Goal: Information Seeking & Learning: Learn about a topic

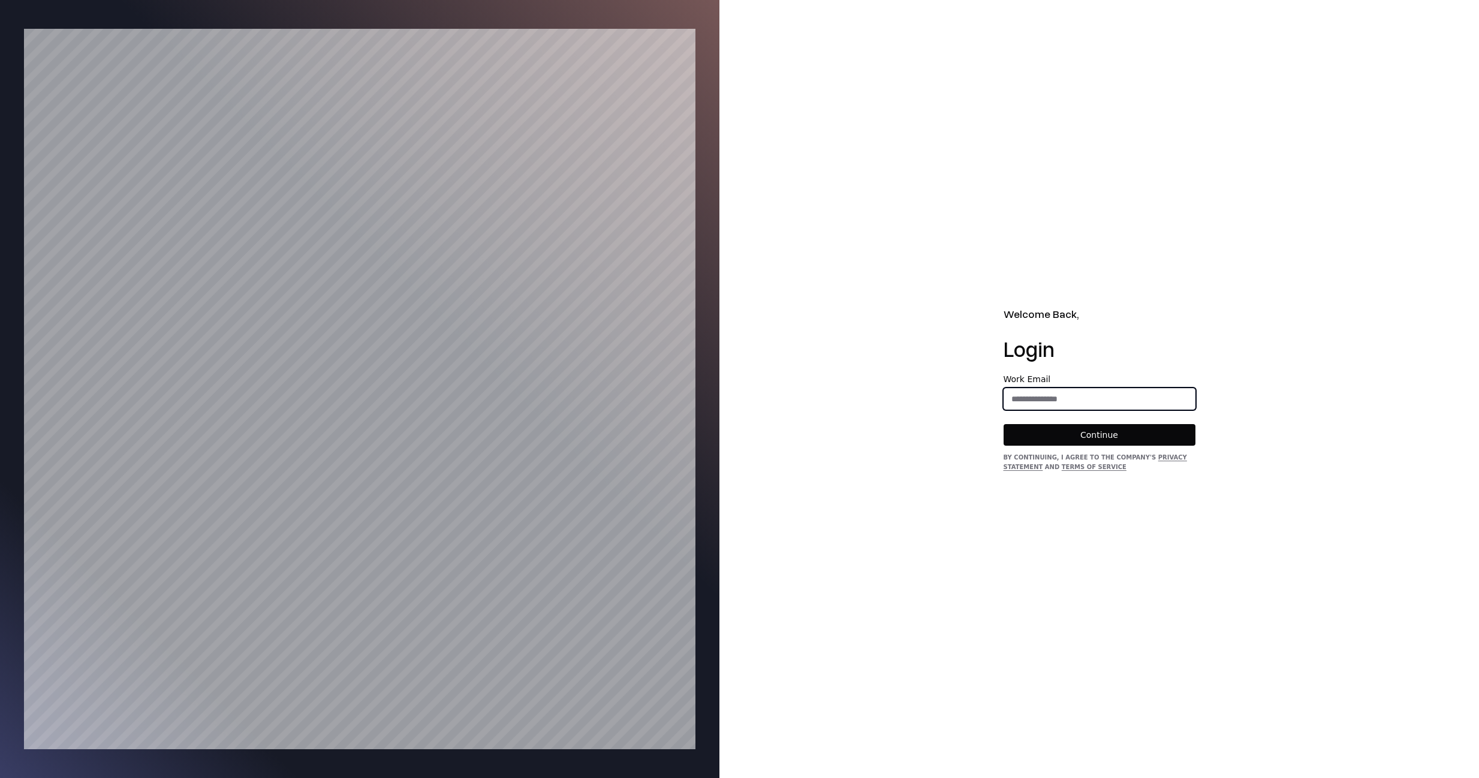
drag, startPoint x: 1079, startPoint y: 392, endPoint x: 1079, endPoint y: 404, distance: 12.0
click at [1079, 392] on input "email" at bounding box center [1099, 399] width 191 height 22
type input "**********"
click at [1080, 438] on button "Continue" at bounding box center [1100, 435] width 192 height 22
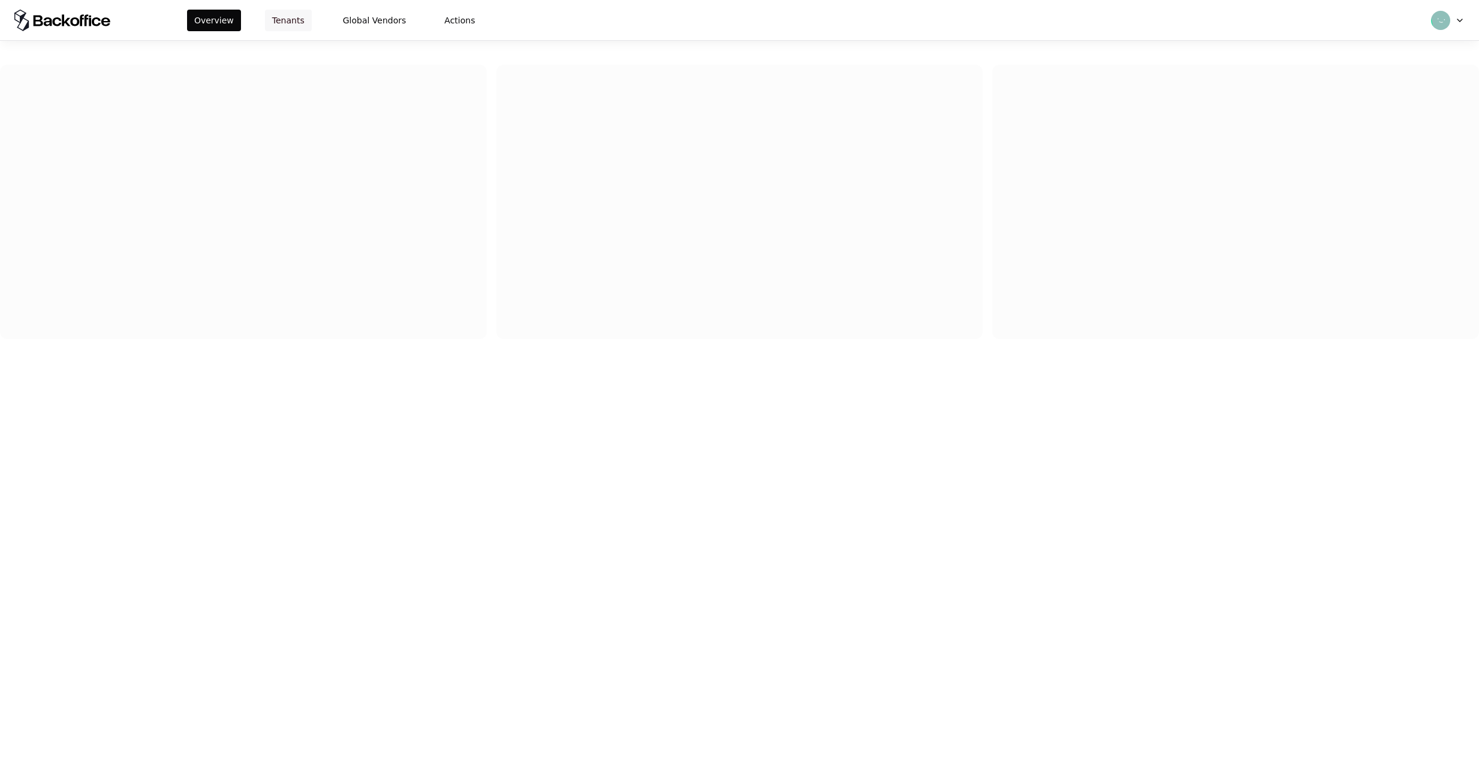
click at [289, 22] on button "Tenants" at bounding box center [288, 21] width 47 height 22
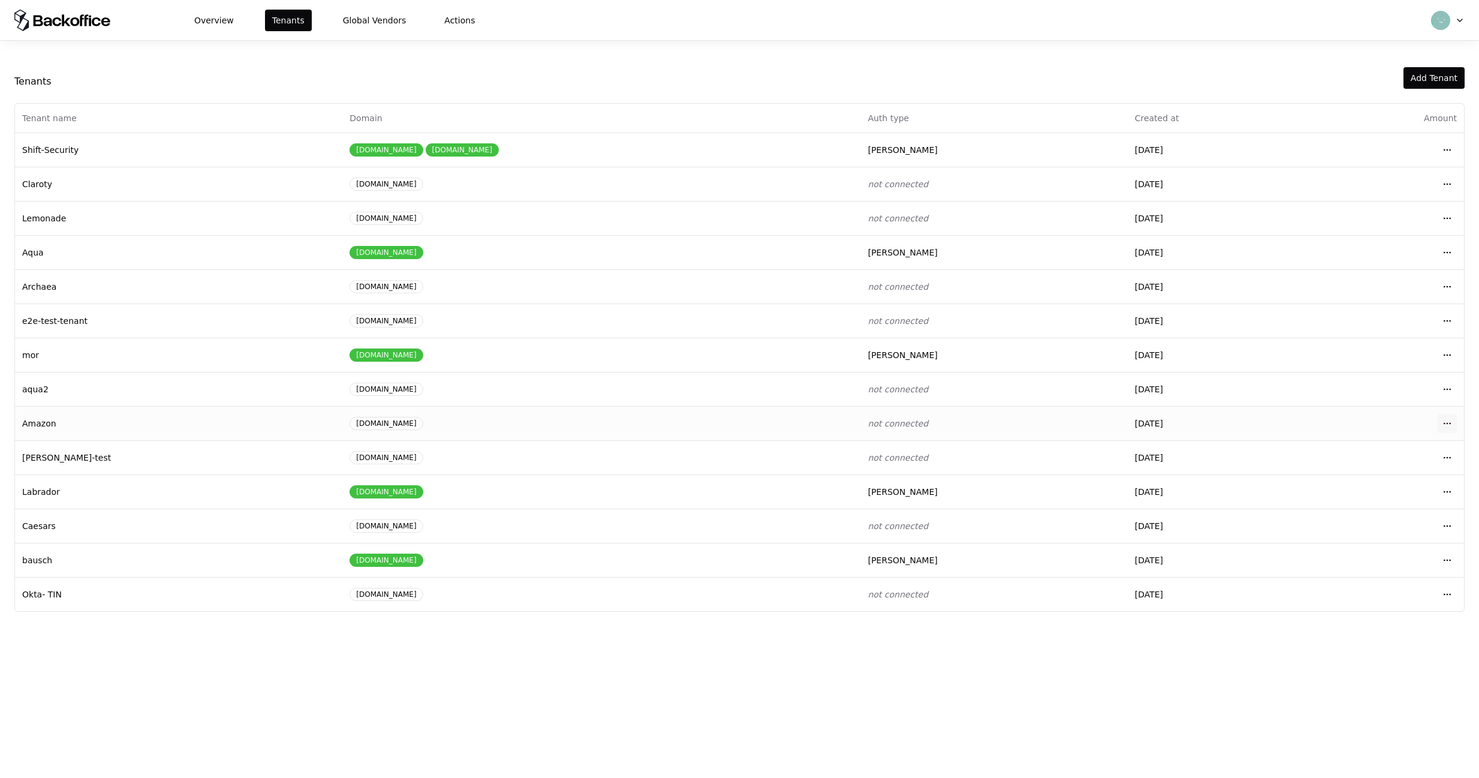
click at [1442, 418] on html "Overview Tenants Global Vendors Actions Tenants Add Tenant Tenant name Domain A…" at bounding box center [739, 389] width 1479 height 778
click at [1382, 522] on div "Login to tenant" at bounding box center [1395, 523] width 136 height 24
click at [1448, 253] on html "Overview Tenants Global Vendors Actions Tenants Add Tenant Tenant name Domain A…" at bounding box center [739, 389] width 1479 height 778
click at [1406, 357] on div "Login to tenant" at bounding box center [1395, 352] width 136 height 24
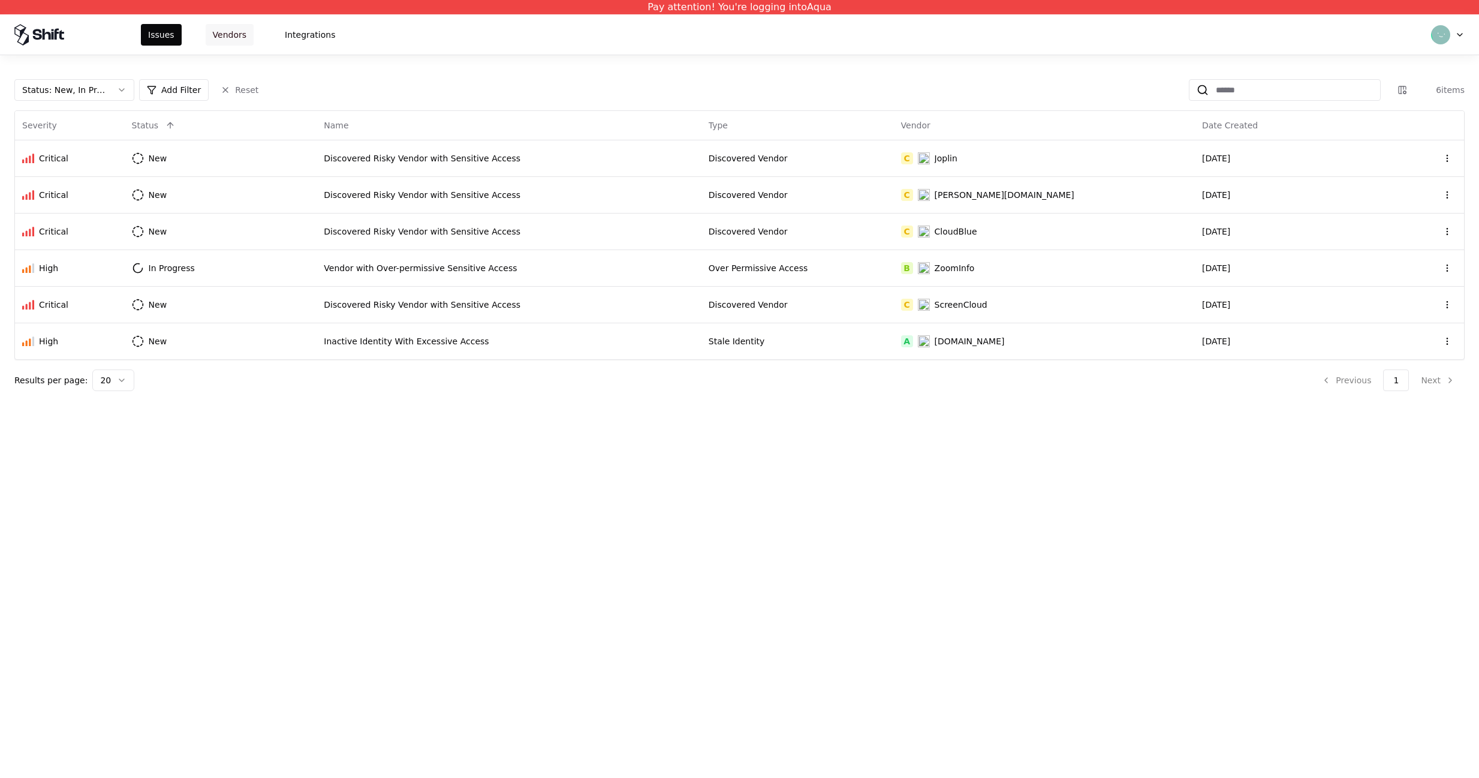
click at [236, 34] on button "Vendors" at bounding box center [230, 35] width 48 height 22
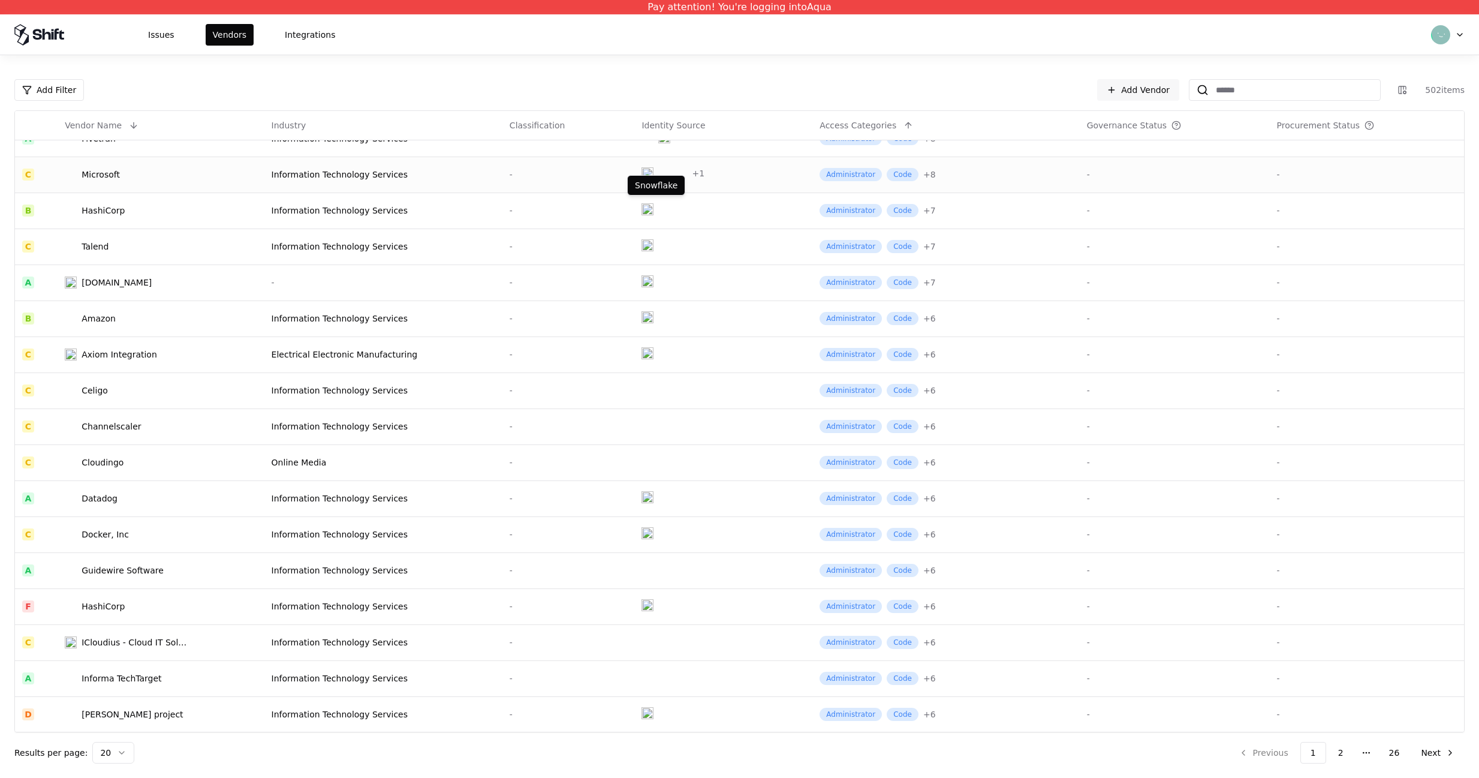
scroll to position [128, 0]
click at [172, 687] on td "Informa TechTarget" at bounding box center [161, 678] width 206 height 36
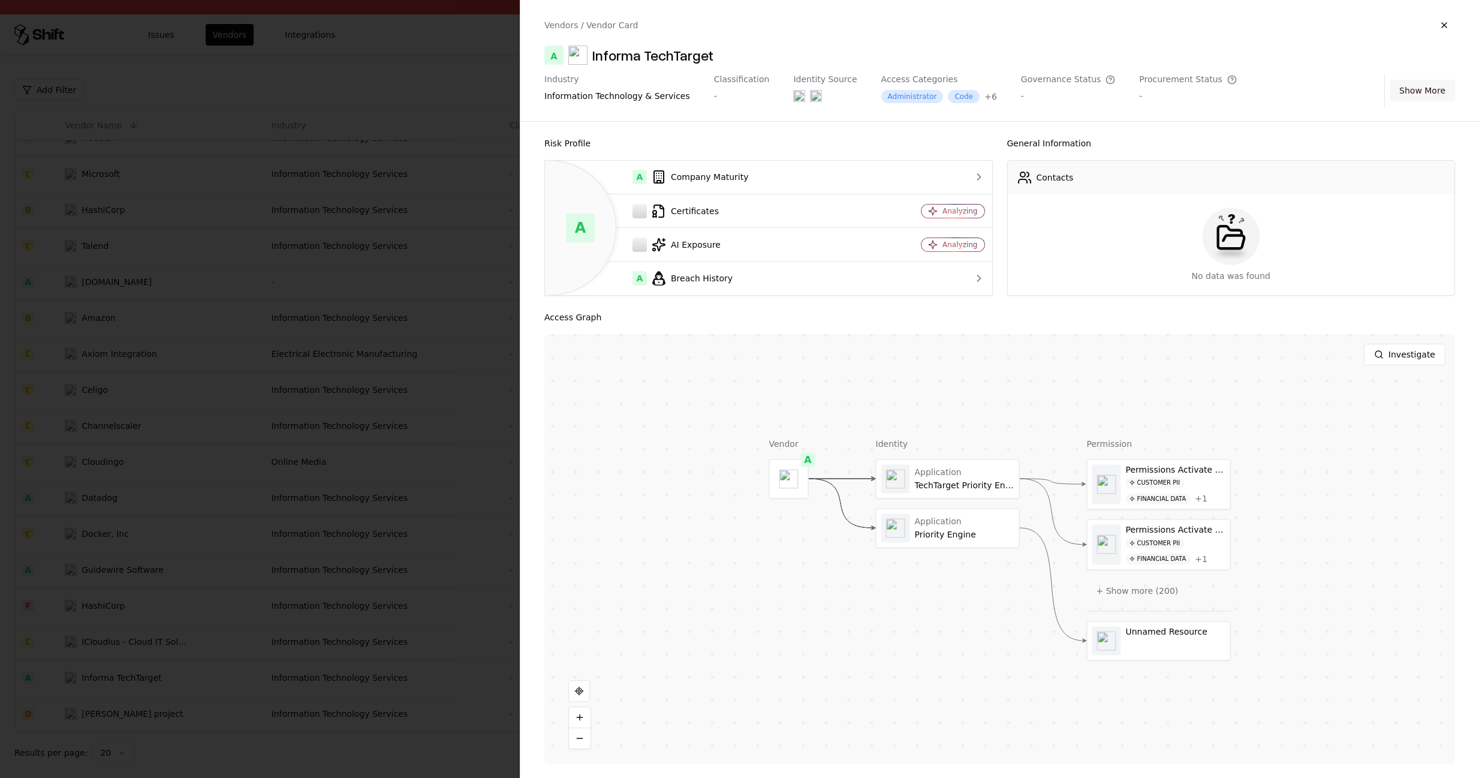
click at [1434, 90] on button "Show More" at bounding box center [1422, 91] width 65 height 22
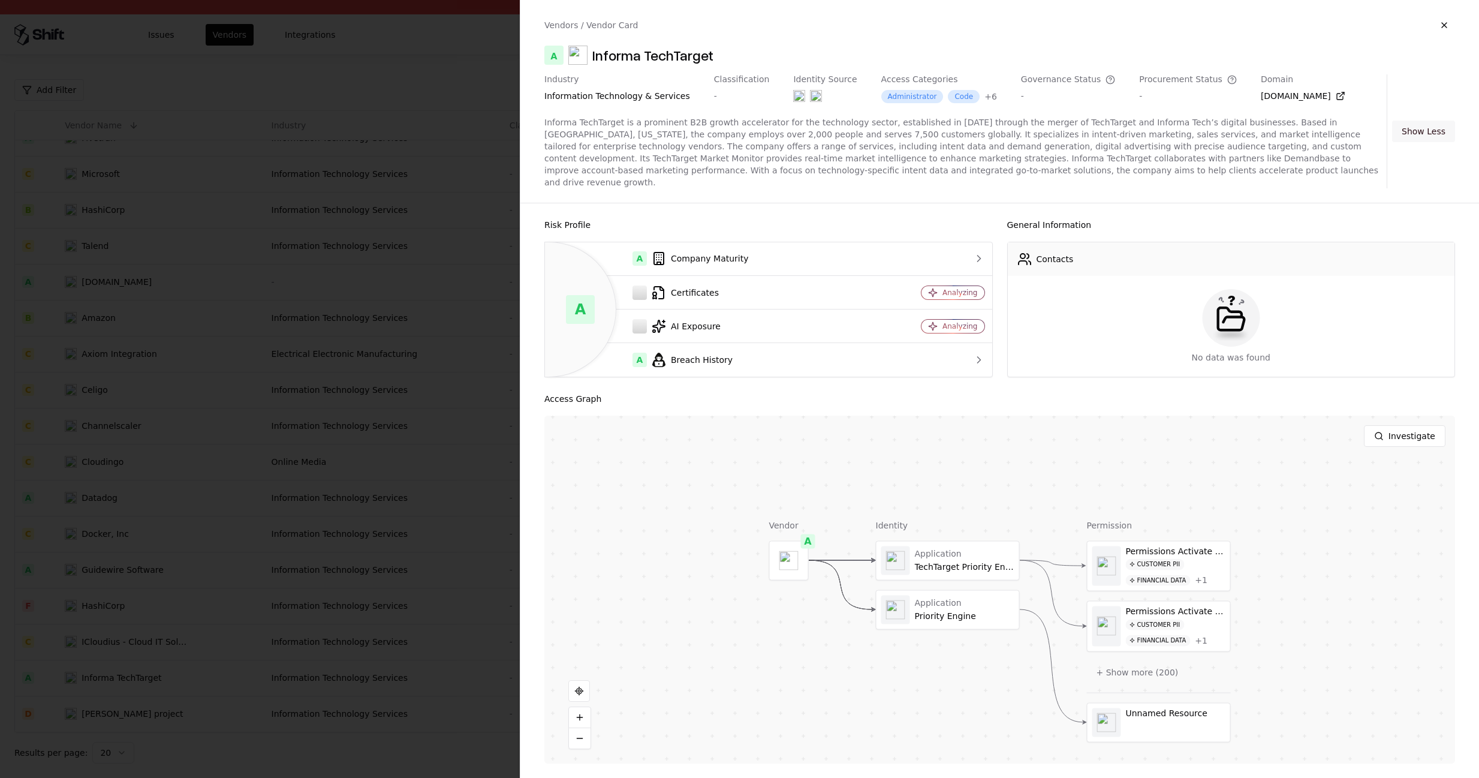
click at [1411, 124] on button "Show Less" at bounding box center [1423, 132] width 63 height 22
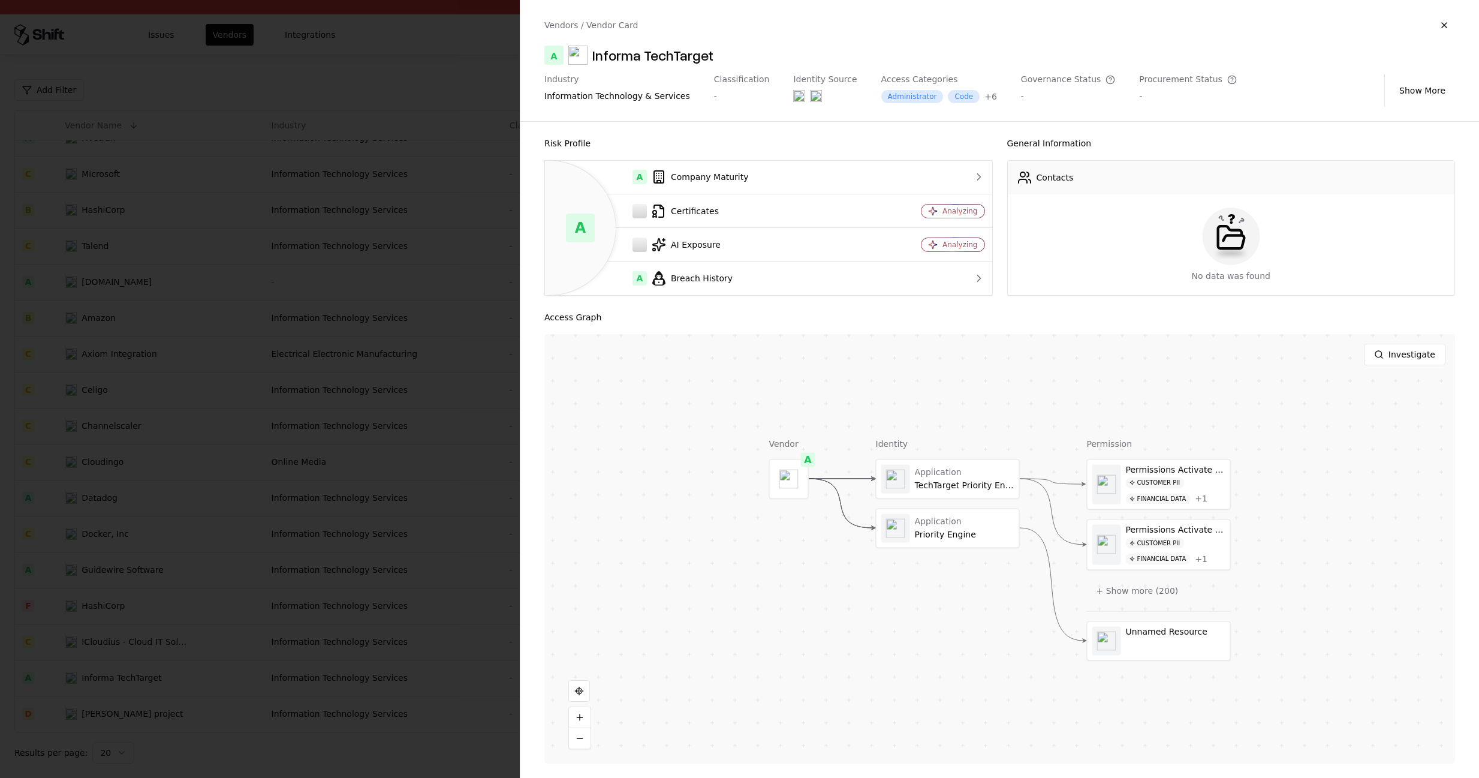
click at [492, 120] on div at bounding box center [739, 389] width 1479 height 778
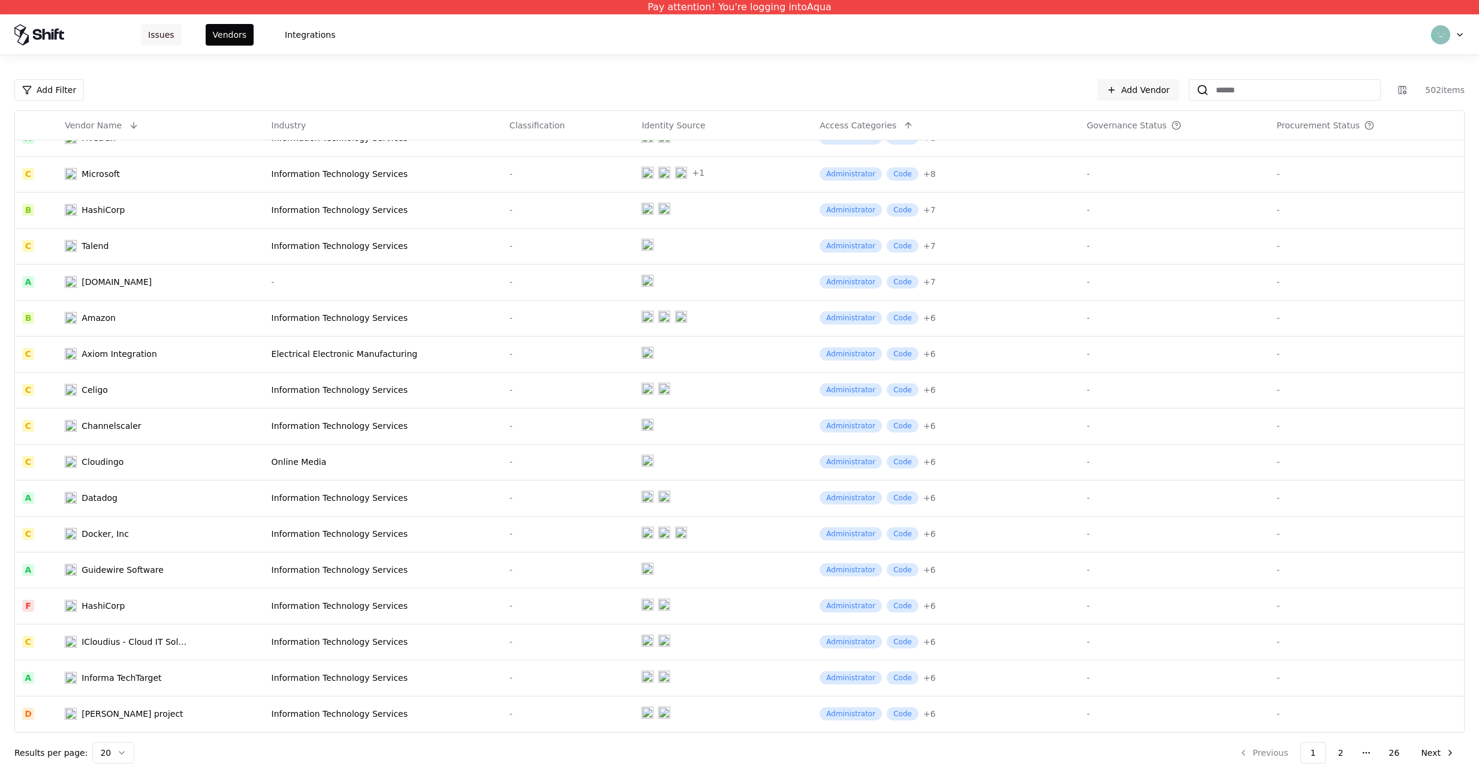
click at [163, 31] on button "Issues" at bounding box center [161, 35] width 41 height 22
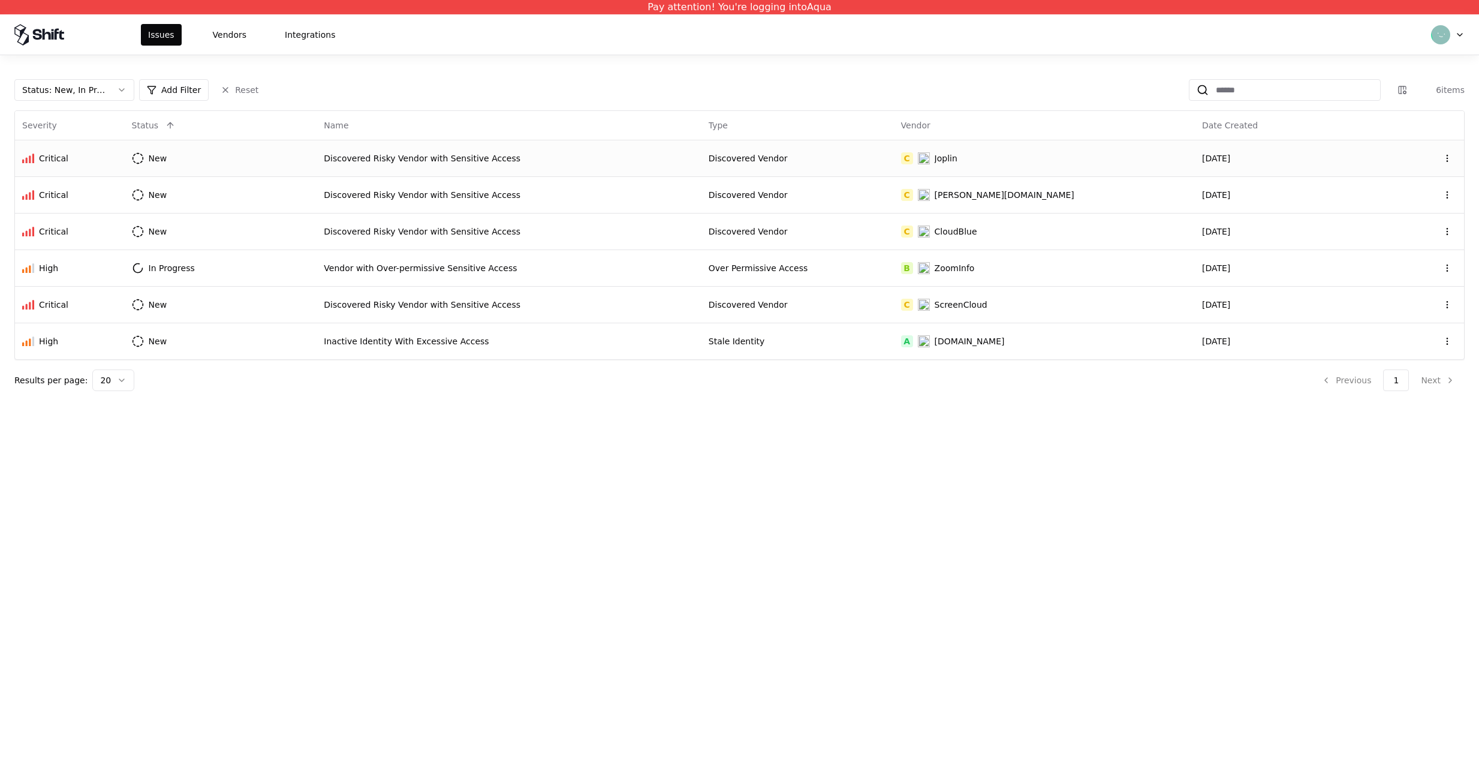
click at [70, 161] on div "Critical" at bounding box center [69, 158] width 95 height 12
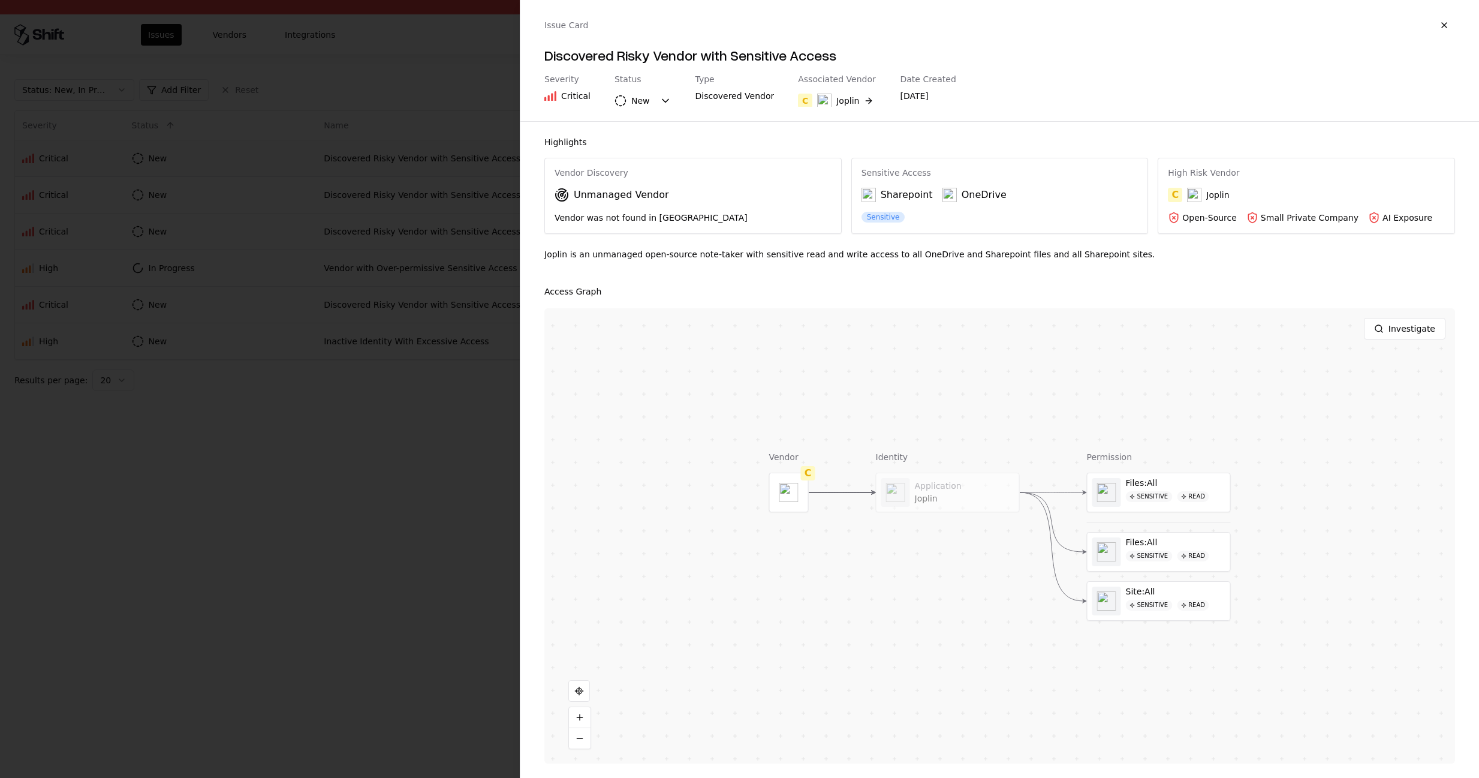
click at [934, 192] on div "Sharepoint OneDrive" at bounding box center [1000, 195] width 277 height 14
click at [949, 194] on object "OneDrive" at bounding box center [950, 195] width 14 height 14
click at [875, 196] on object "Sharepoint" at bounding box center [869, 195] width 14 height 14
click at [1149, 593] on button at bounding box center [1159, 601] width 24 height 24
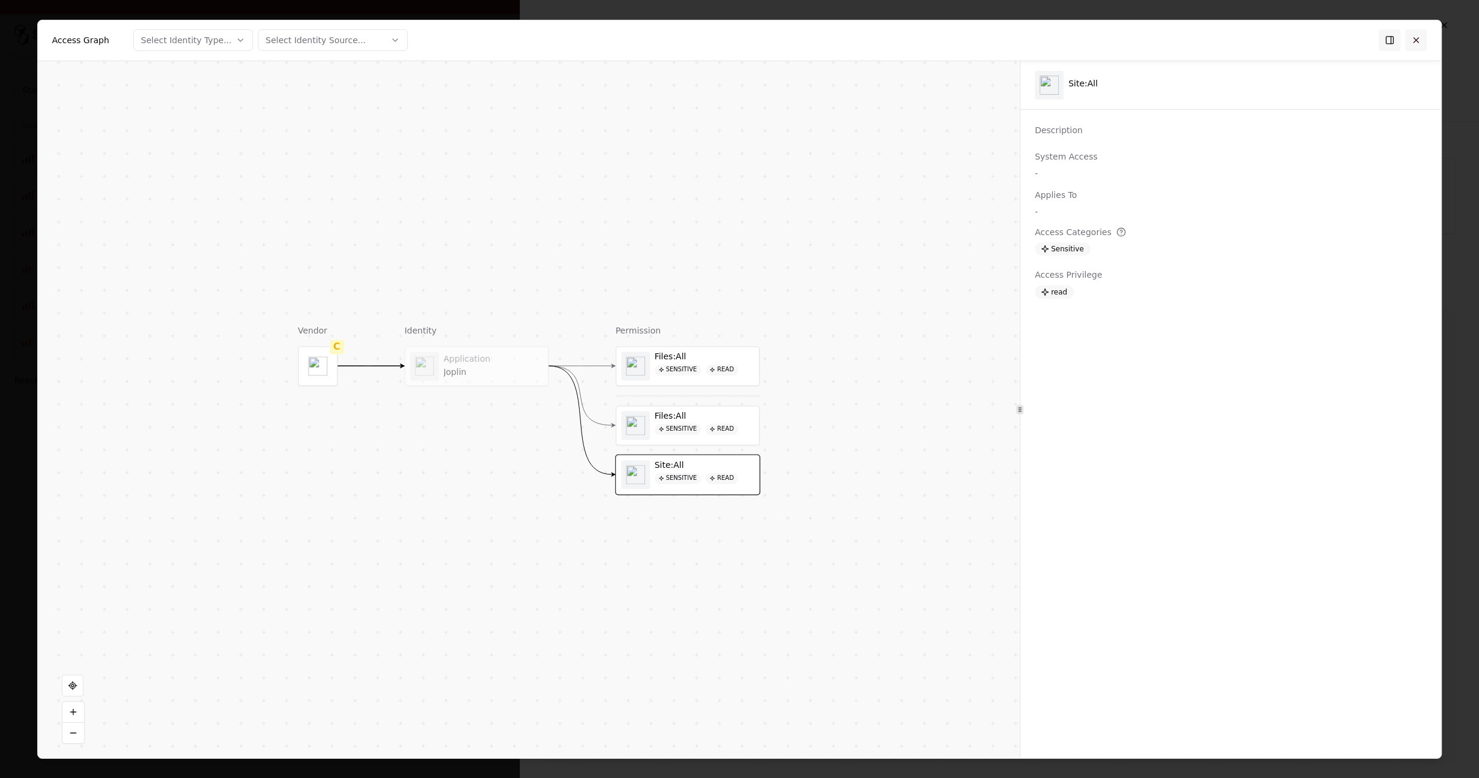
click at [1418, 41] on button at bounding box center [1417, 40] width 22 height 22
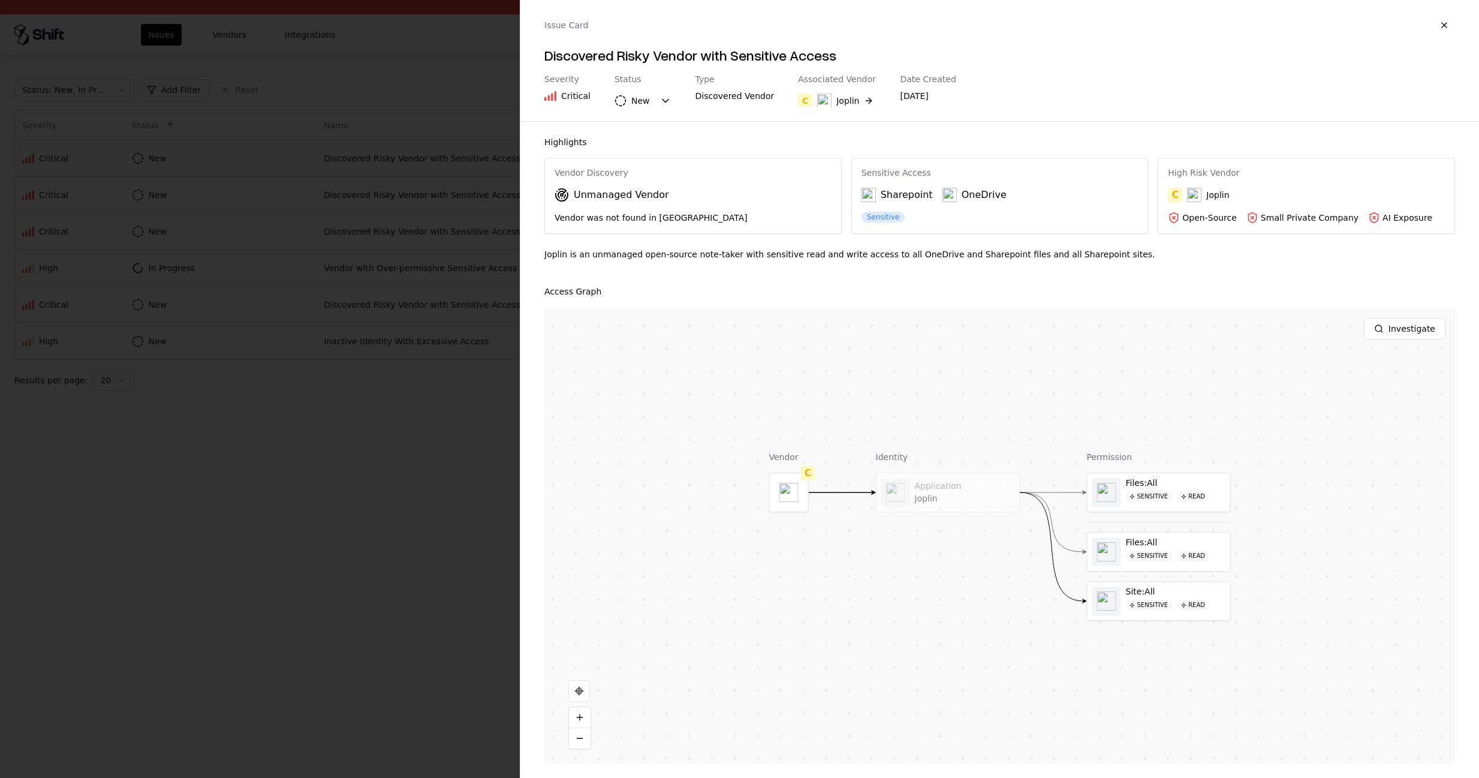
click at [969, 191] on div "OneDrive" at bounding box center [975, 195] width 64 height 14
click at [870, 218] on div "Sensitive" at bounding box center [884, 217] width 44 height 11
click at [891, 190] on div "Sharepoint" at bounding box center [897, 195] width 71 height 14
click at [886, 255] on div "Joplin is an unmanaged open-source note-taker with sensitive read and write acc…" at bounding box center [1000, 259] width 911 height 22
click at [633, 101] on div "New" at bounding box center [640, 101] width 19 height 12
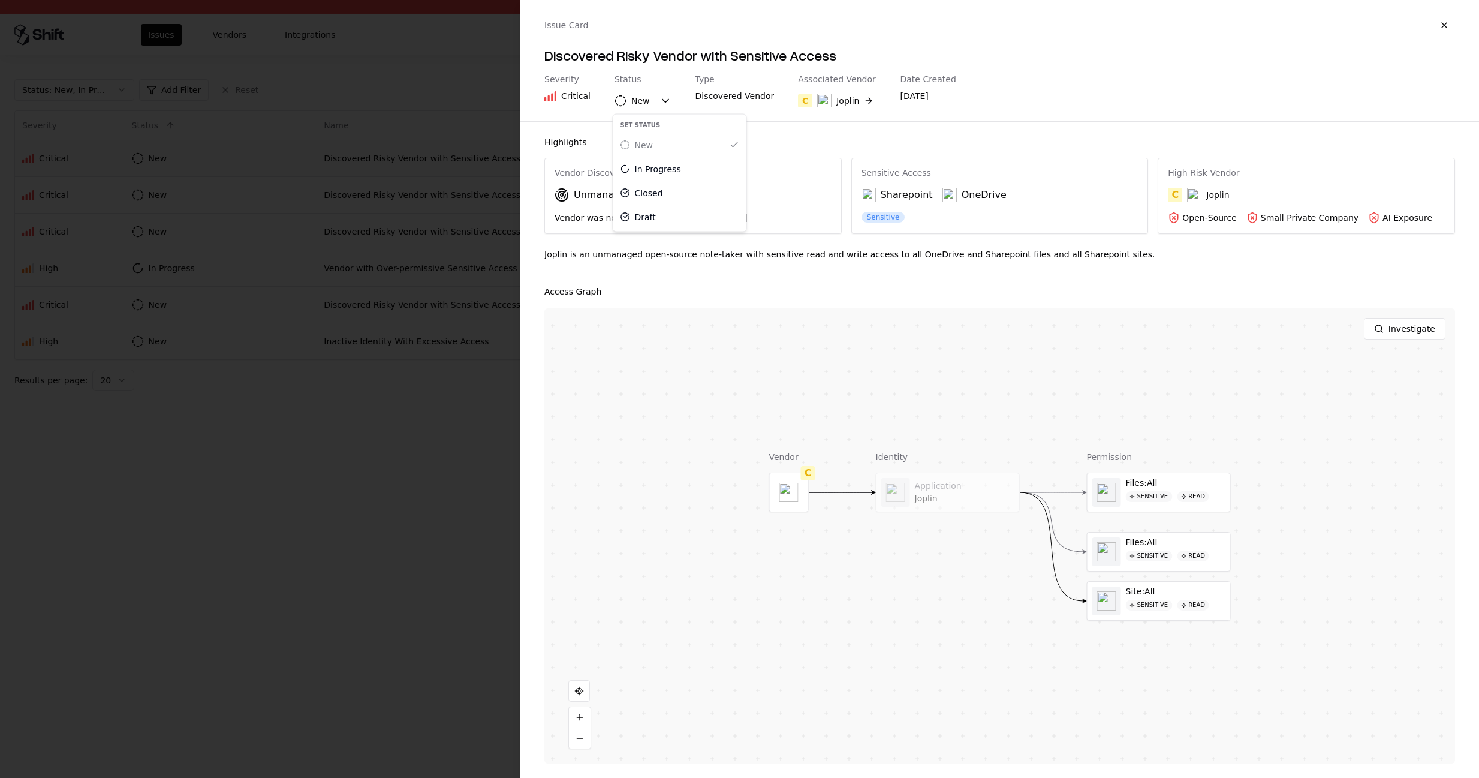
click at [633, 101] on div "New" at bounding box center [640, 101] width 19 height 12
click at [811, 288] on div "Access Graph" at bounding box center [1000, 291] width 911 height 14
click at [806, 252] on div "Joplin is an unmanaged open-source note-taker with sensitive read and write acc…" at bounding box center [1000, 259] width 911 height 22
click at [577, 747] on button at bounding box center [580, 738] width 22 height 20
click at [1394, 331] on button "Investigate" at bounding box center [1405, 329] width 82 height 22
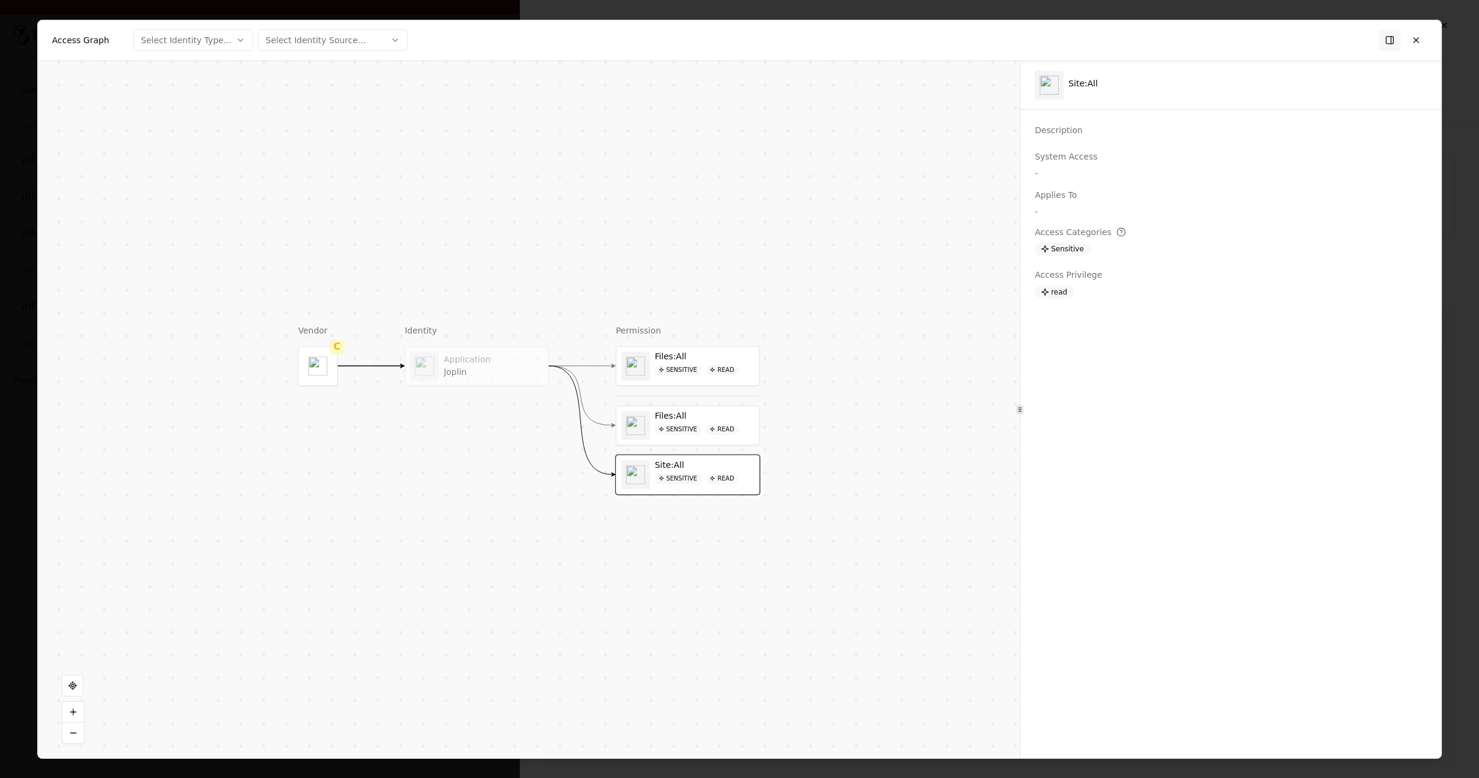
click at [1069, 249] on div "Sensitive" at bounding box center [1063, 248] width 56 height 13
click at [1063, 317] on div "Description System Access - Applies To - Access Categories Sensitive Access Pri…" at bounding box center [1231, 433] width 421 height 619
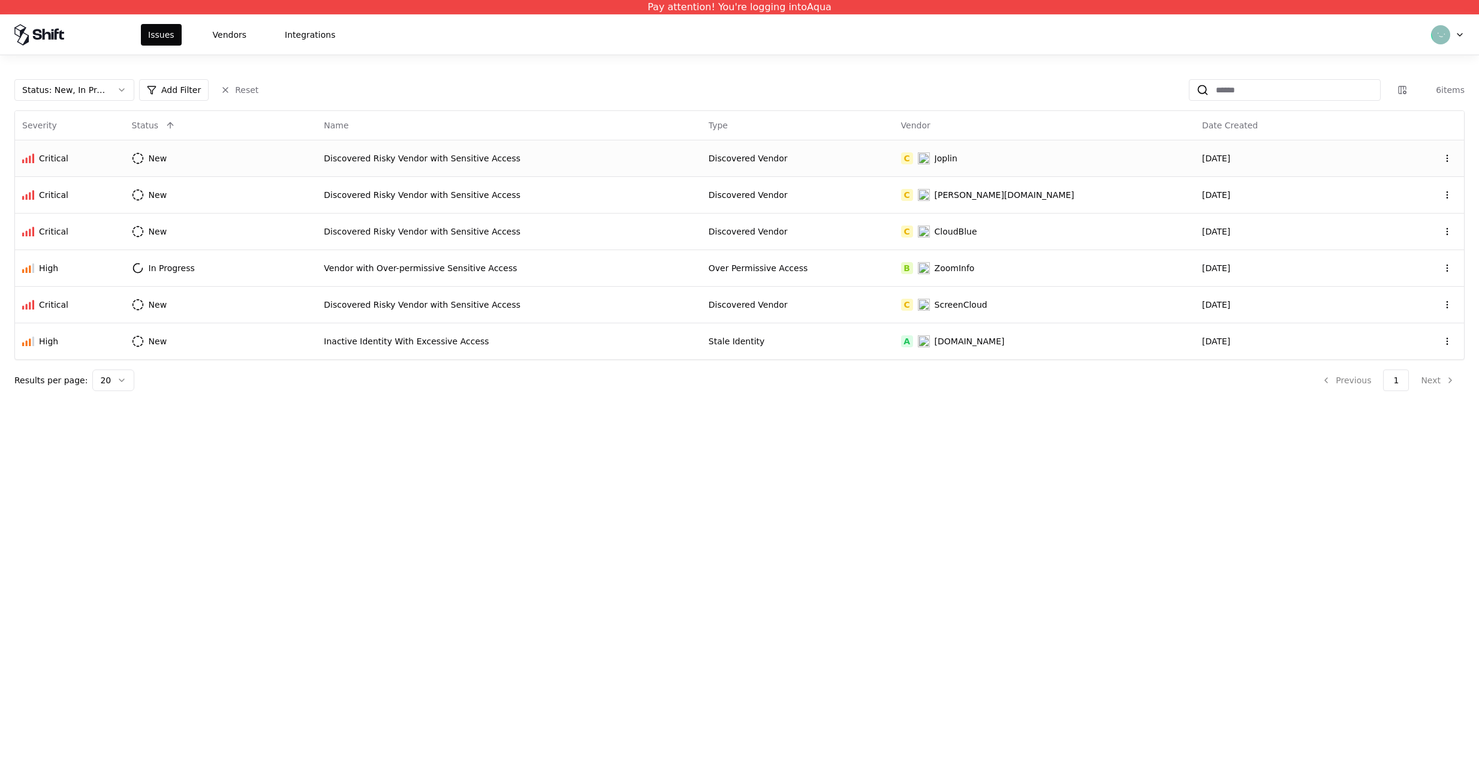
click at [398, 173] on td "Discovered Risky Vendor with Sensitive Access" at bounding box center [509, 158] width 385 height 37
click at [395, 187] on td "Discovered Risky Vendor with Sensitive Access" at bounding box center [509, 194] width 385 height 37
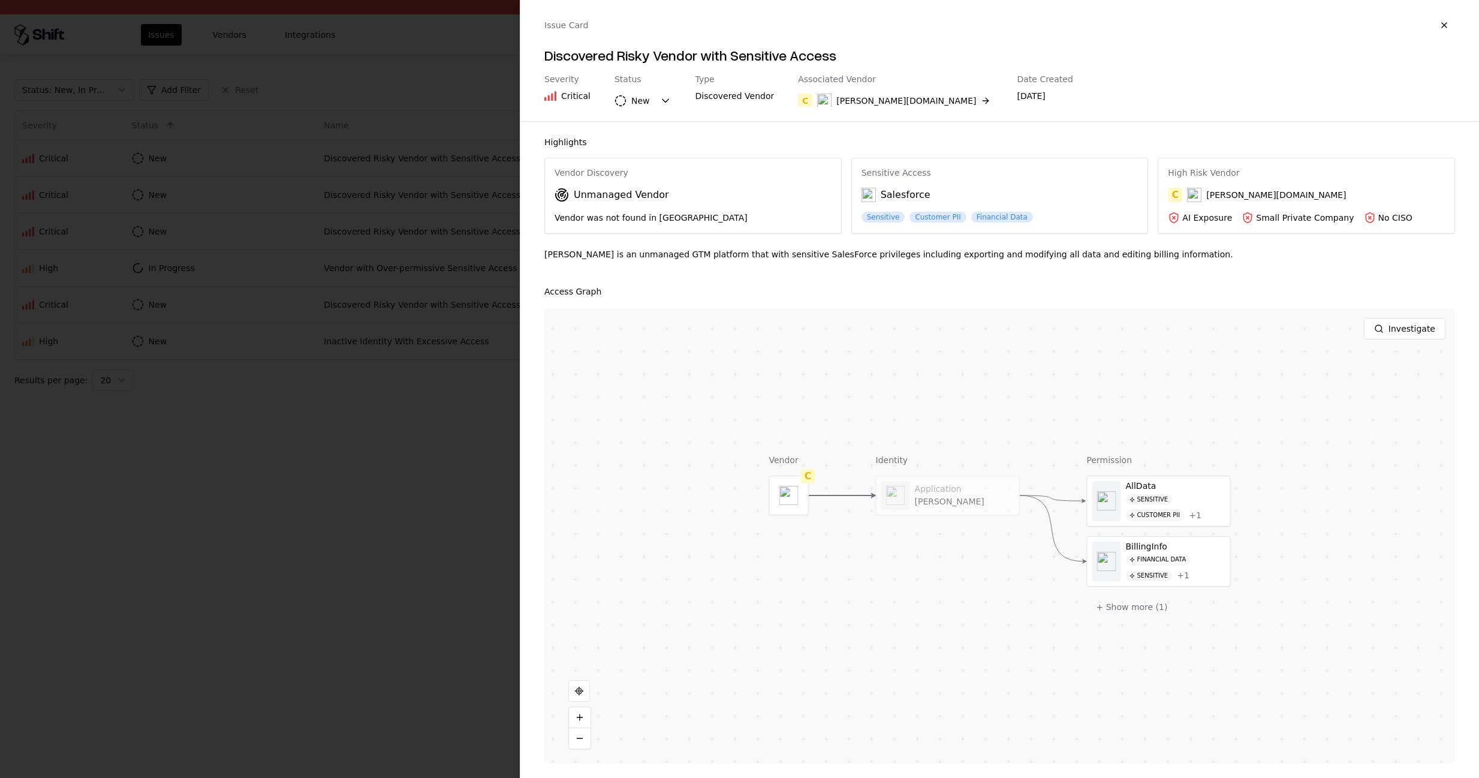
click at [1164, 618] on div "Vendor C Identity Application Labra Permission AllData Sensitive Customer PII +…" at bounding box center [1000, 535] width 911 height 455
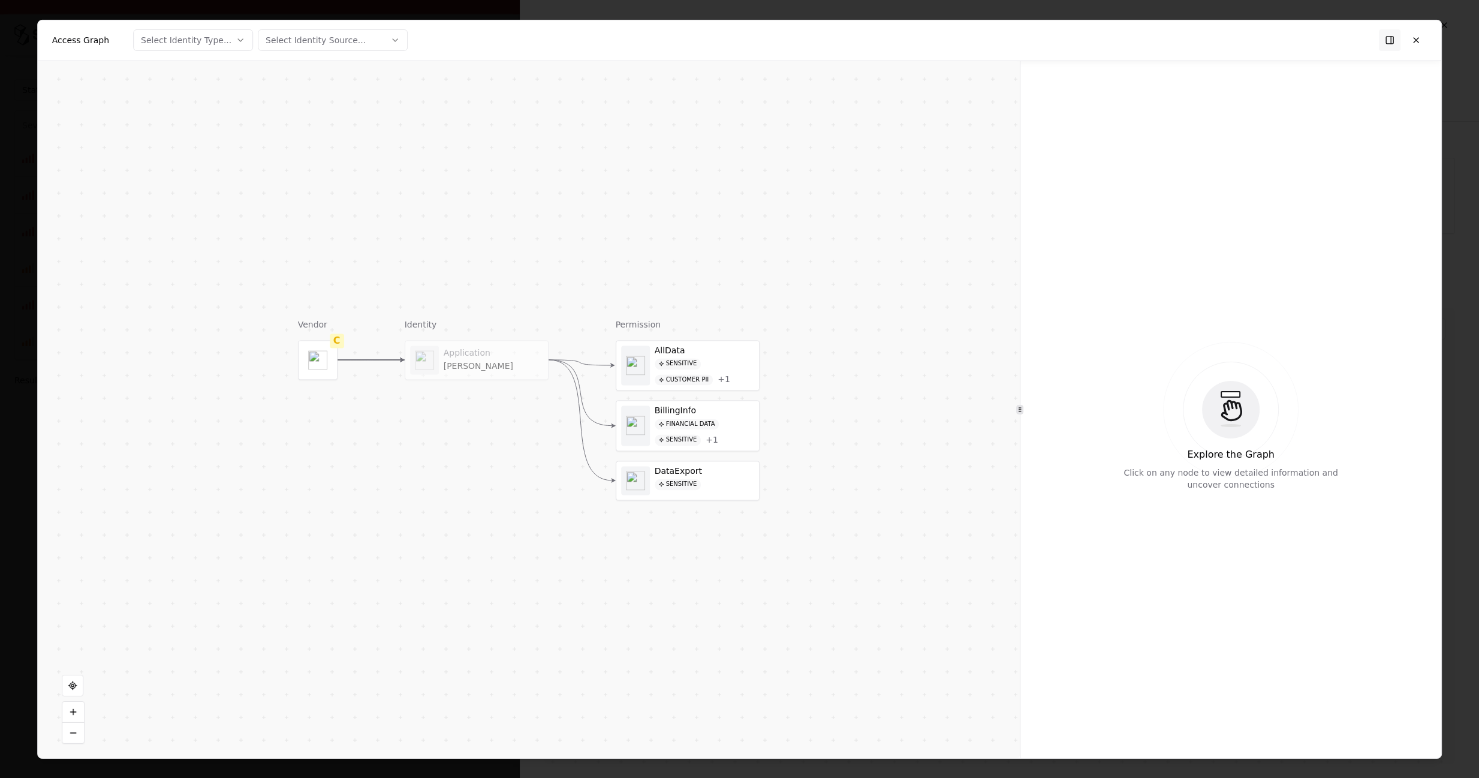
click at [627, 359] on object "salesforce" at bounding box center [635, 365] width 19 height 19
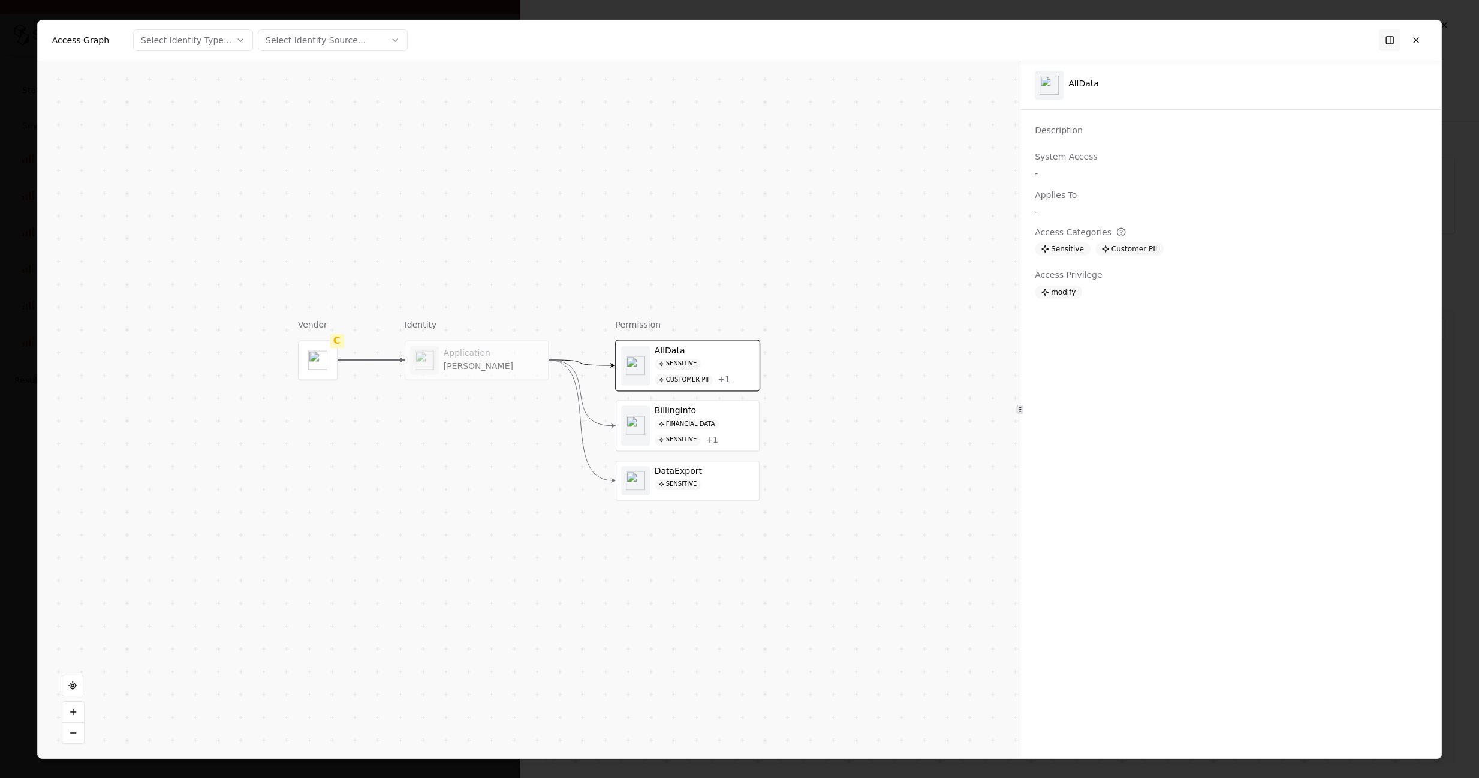
click at [643, 438] on div at bounding box center [635, 425] width 29 height 40
click at [643, 479] on object "salesforce" at bounding box center [635, 480] width 19 height 19
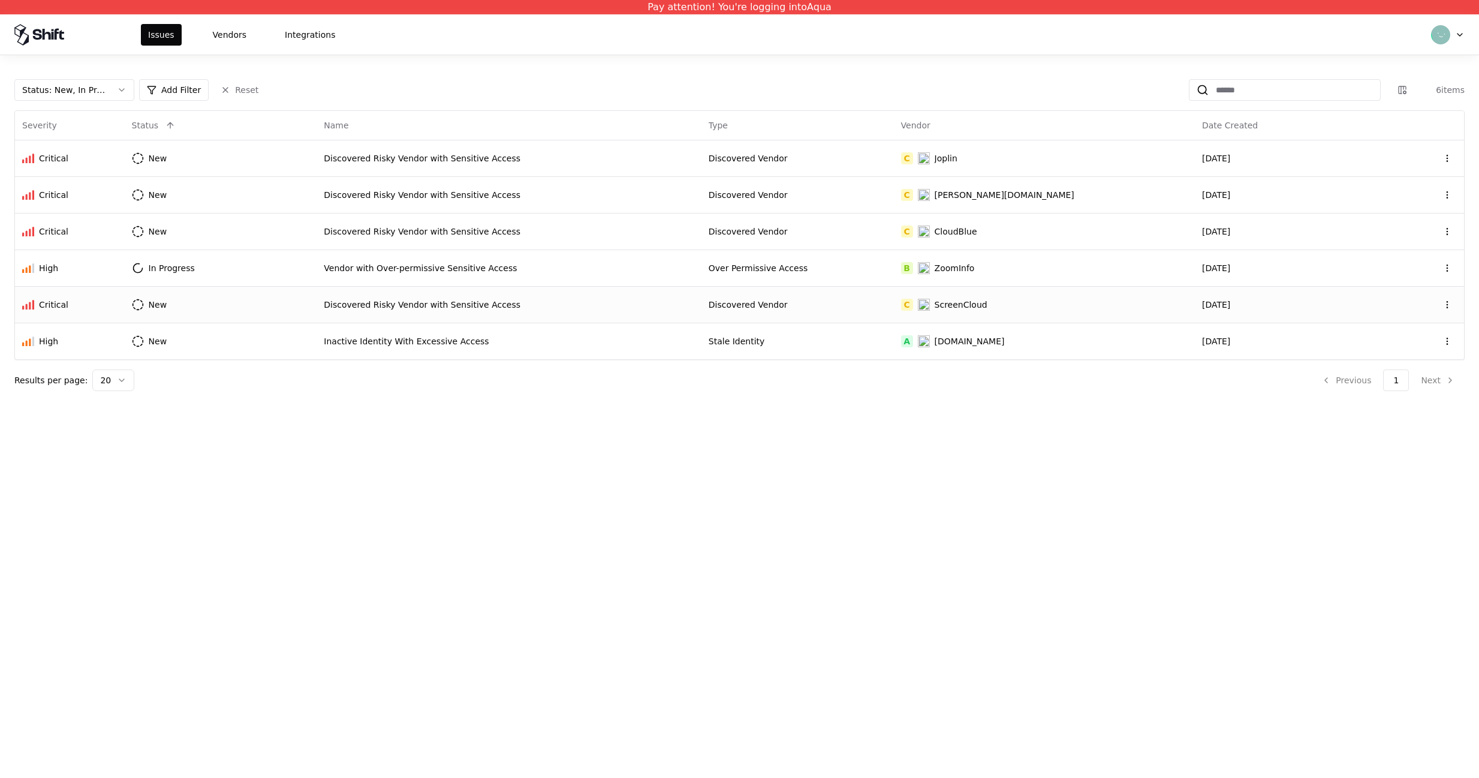
click at [209, 293] on td "New" at bounding box center [221, 304] width 192 height 37
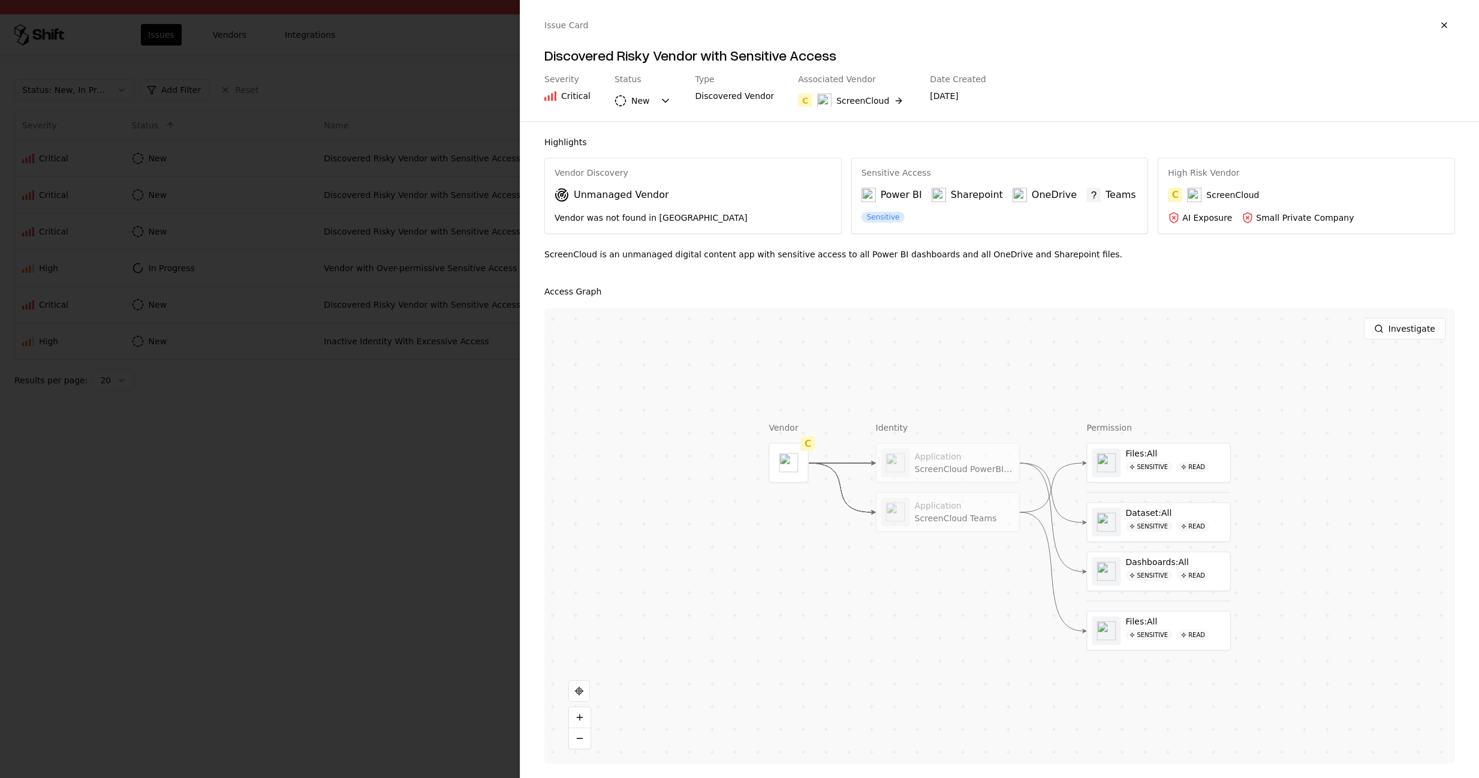
click at [1087, 198] on icon at bounding box center [1094, 195] width 14 height 14
click at [241, 81] on div at bounding box center [739, 389] width 1479 height 778
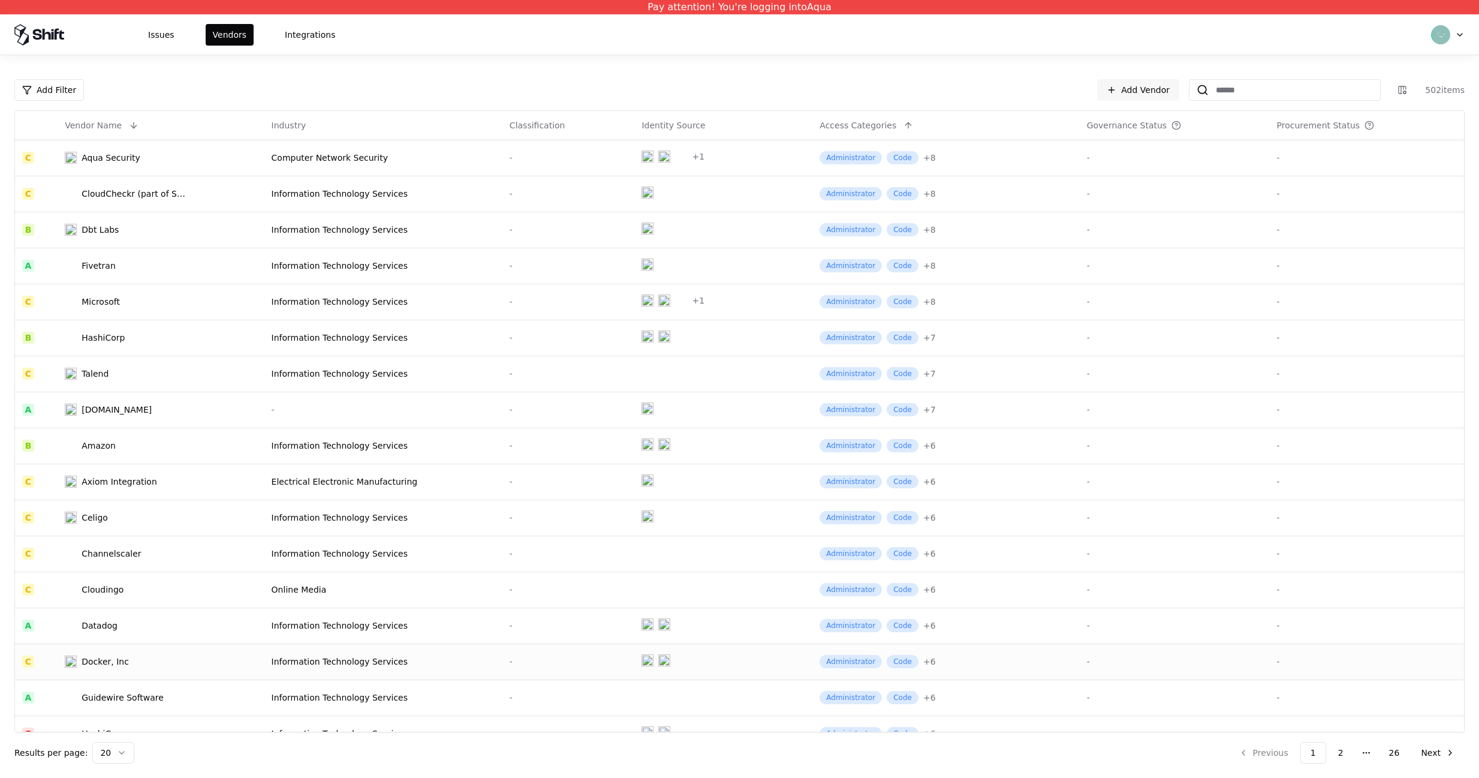
scroll to position [128, 0]
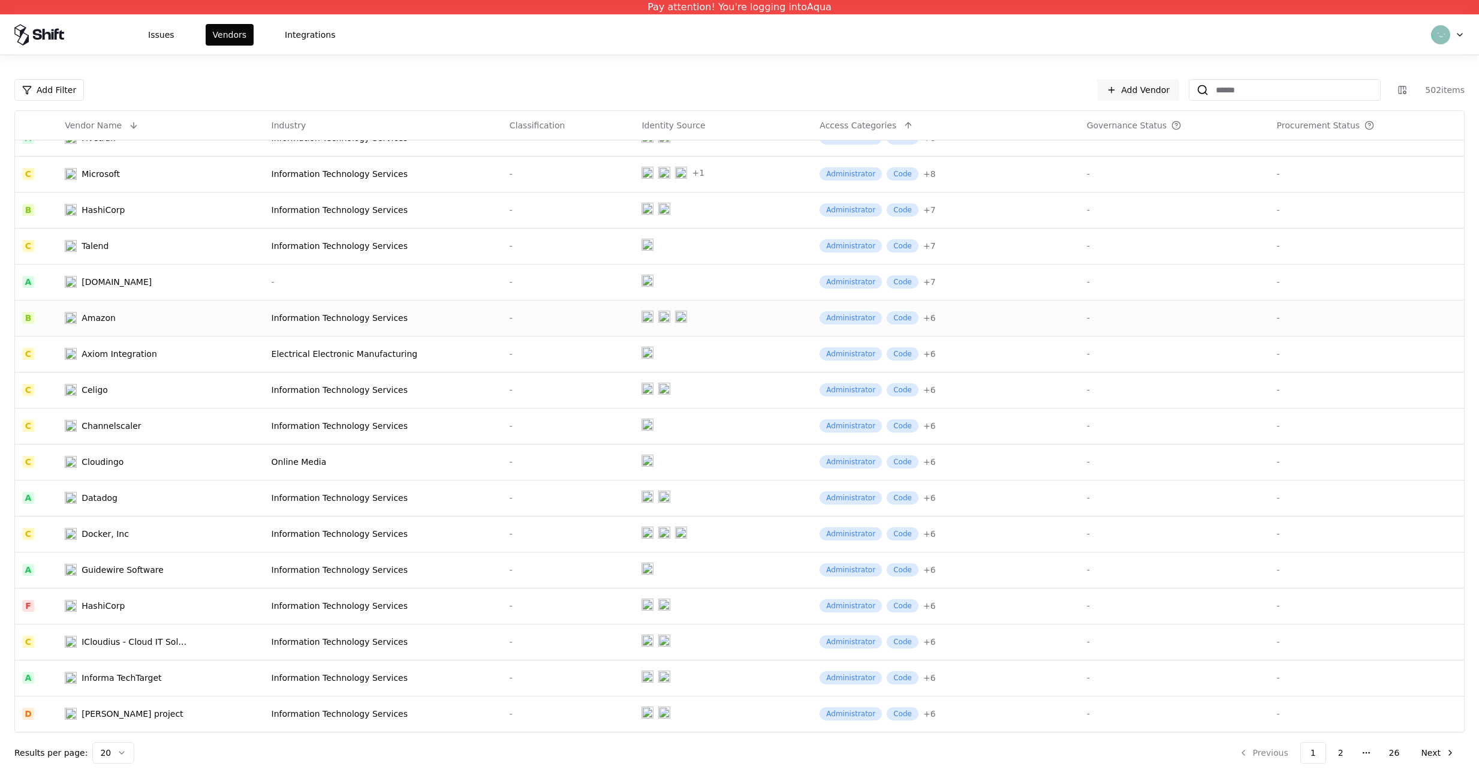
click at [320, 324] on td "Information Technology Services" at bounding box center [383, 318] width 238 height 36
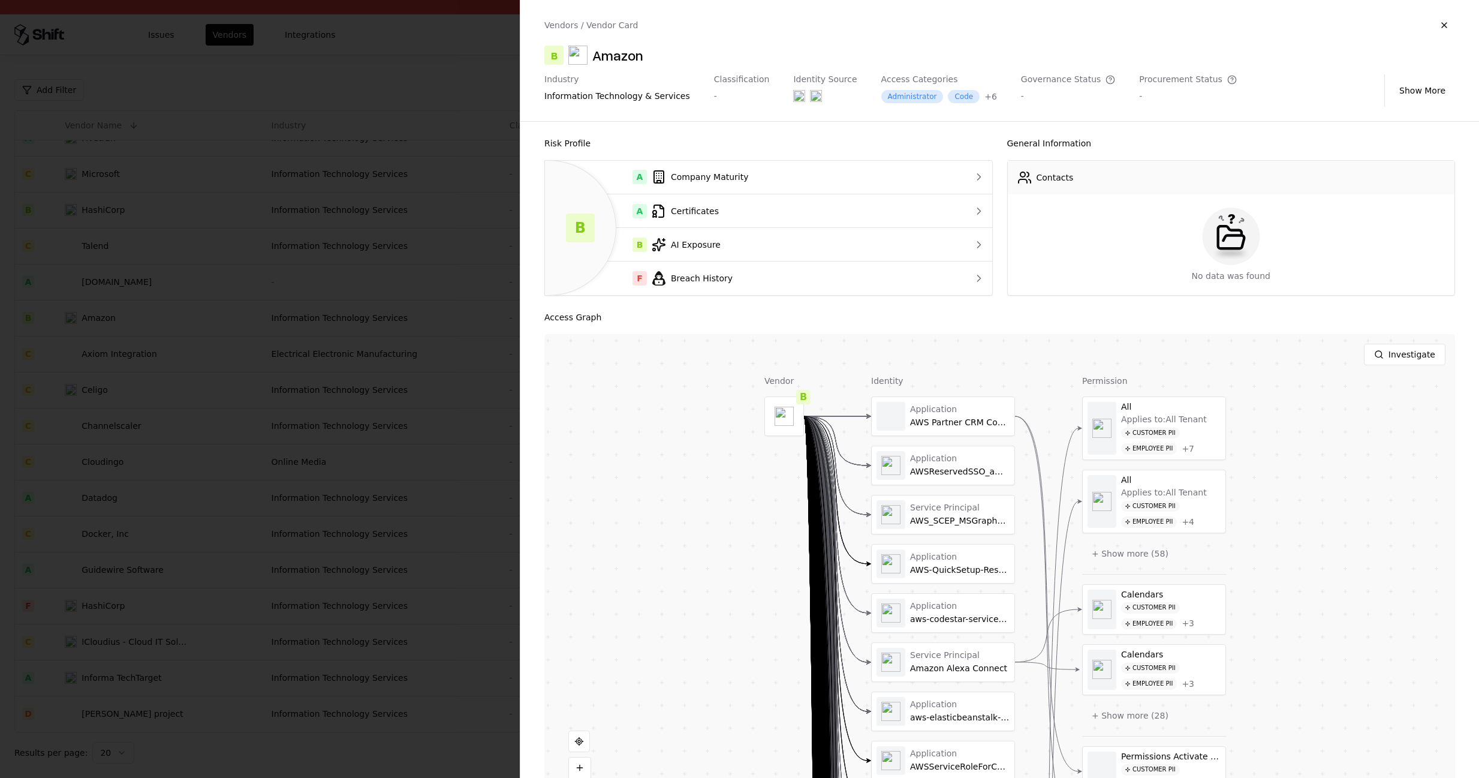
drag, startPoint x: 670, startPoint y: 610, endPoint x: 719, endPoint y: 479, distance: 140.2
click at [644, 463] on div "Vendor B Identity Application AWS Partner CRM Connector Application AWSReserved…" at bounding box center [1000, 574] width 911 height 480
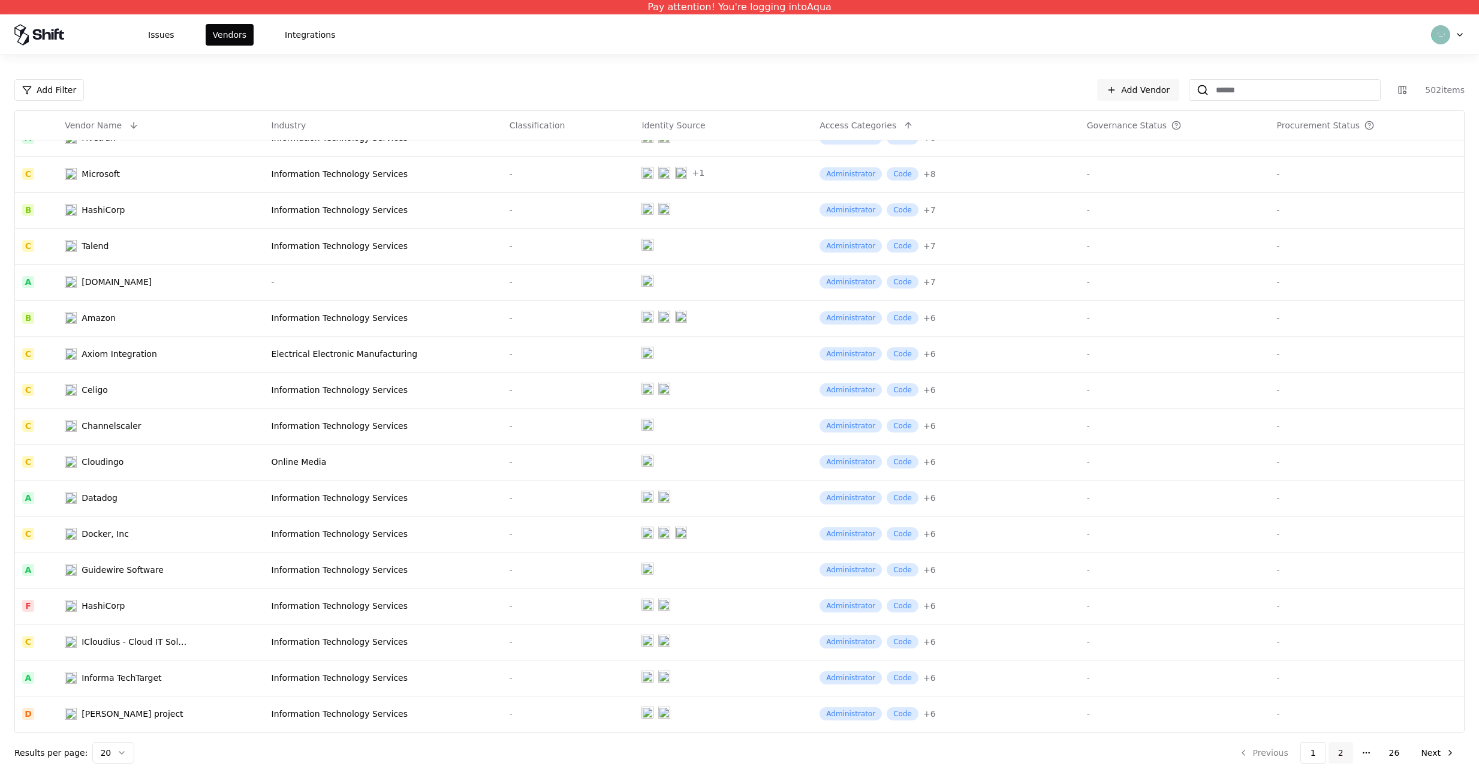
click at [1344, 751] on button "2" at bounding box center [1341, 753] width 25 height 22
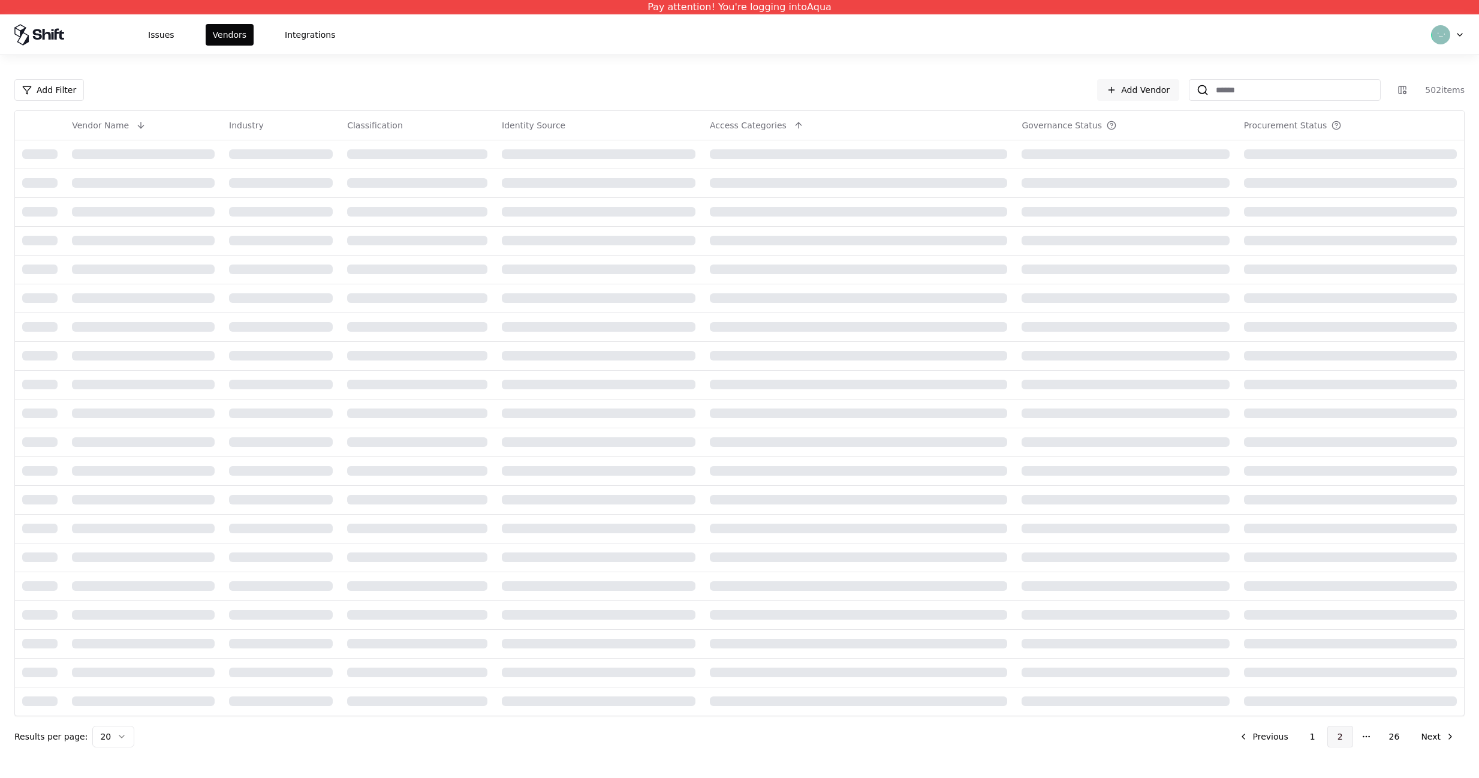
scroll to position [0, 0]
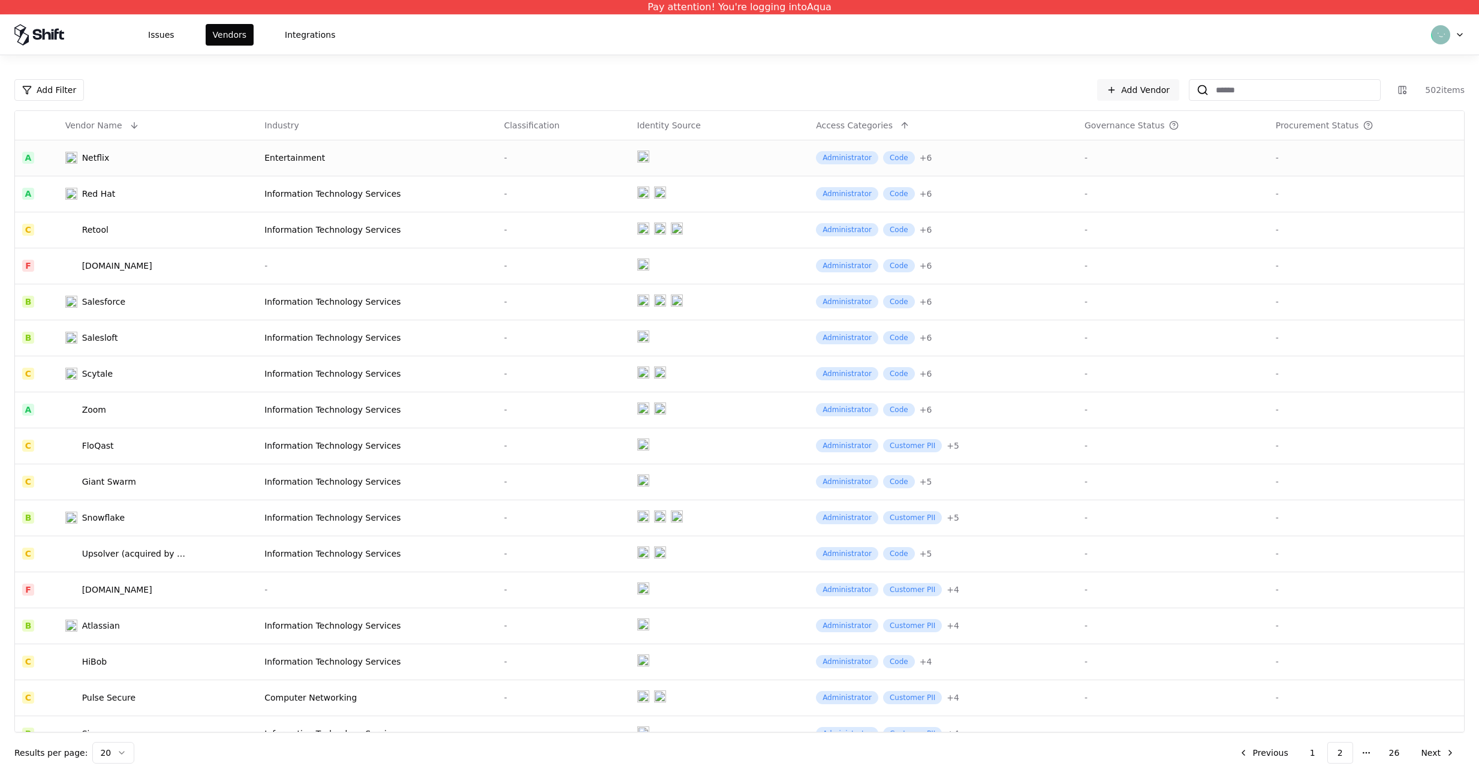
click at [199, 169] on td "Netflix" at bounding box center [158, 158] width 200 height 36
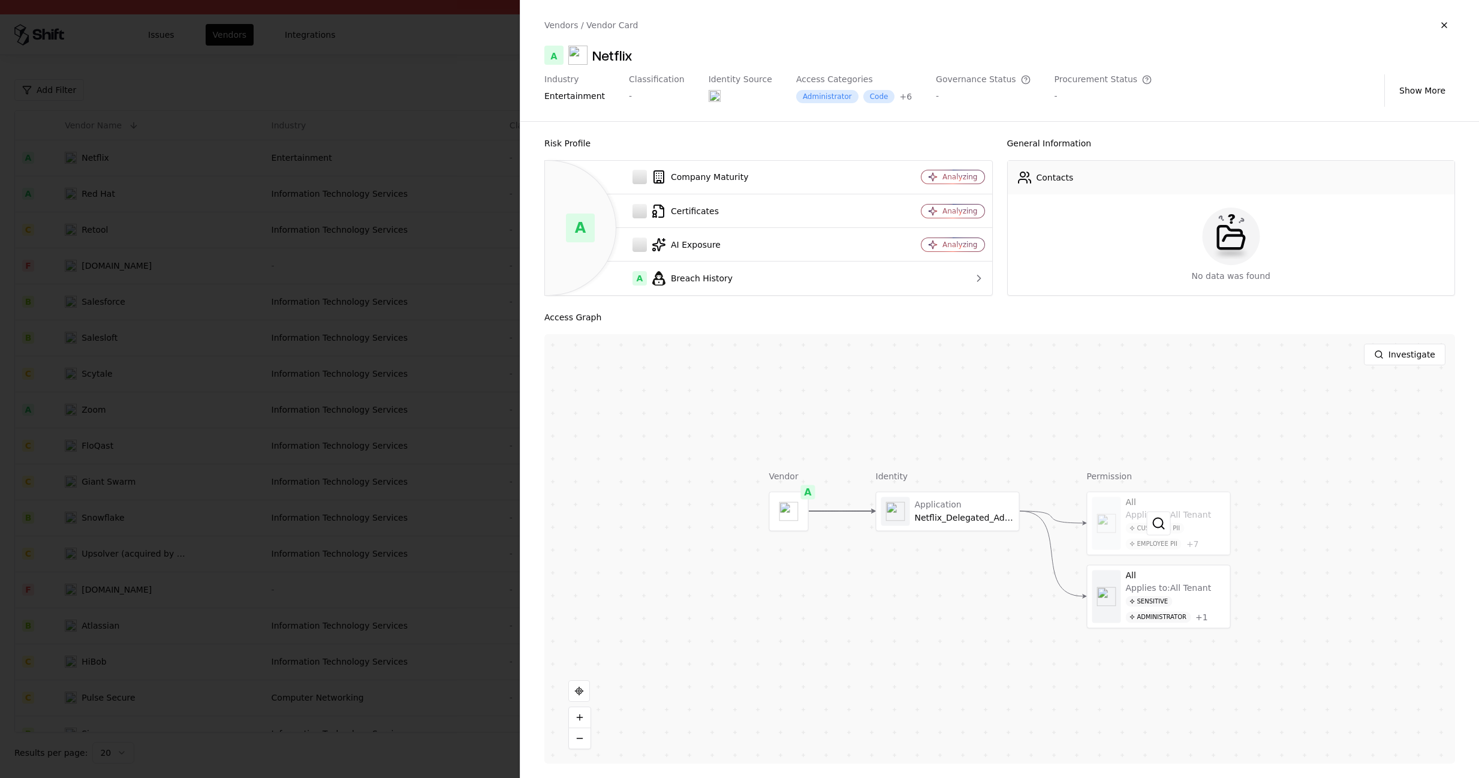
click at [1174, 541] on div at bounding box center [1159, 523] width 143 height 62
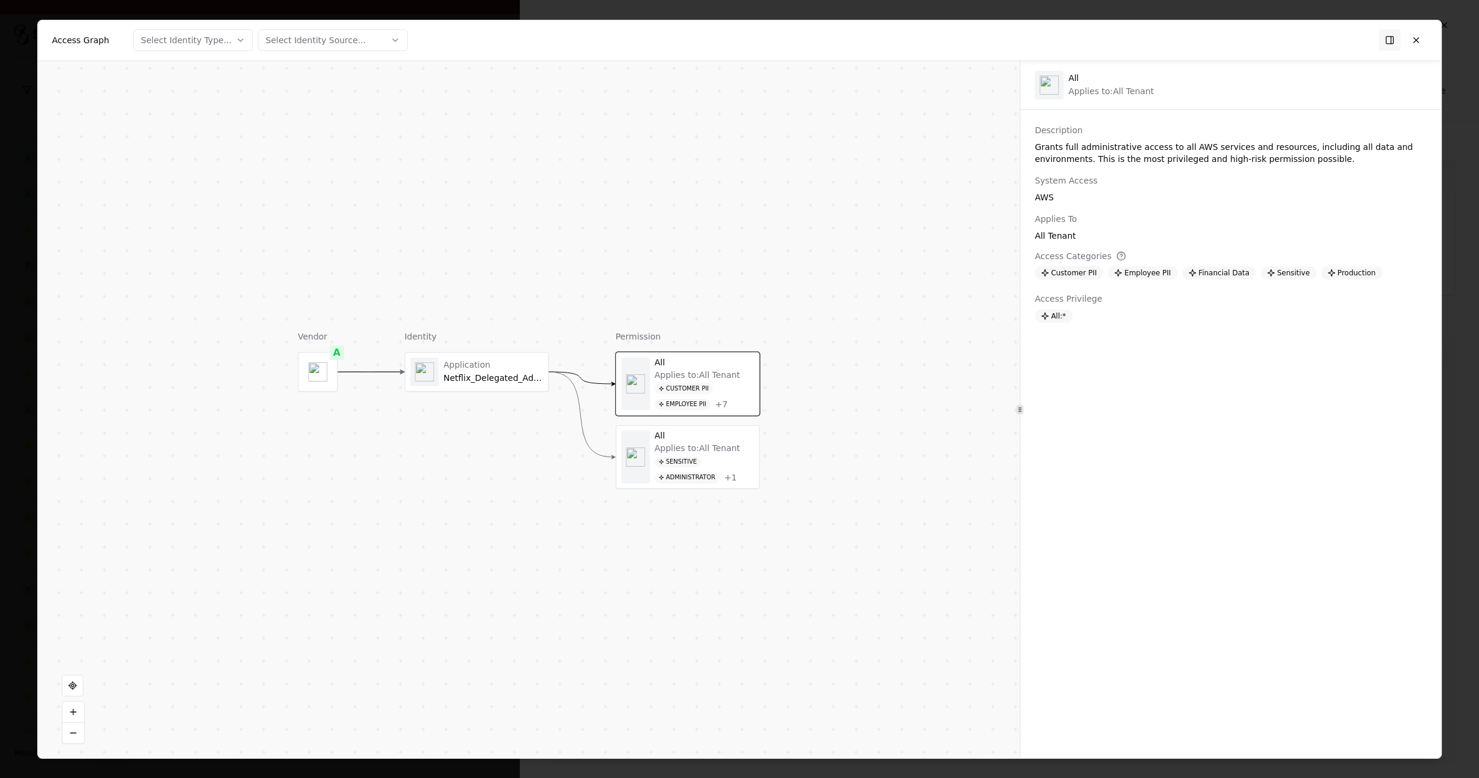
click at [445, 383] on div "Application Netflix_Delegated_Admin_Access" at bounding box center [476, 371] width 133 height 29
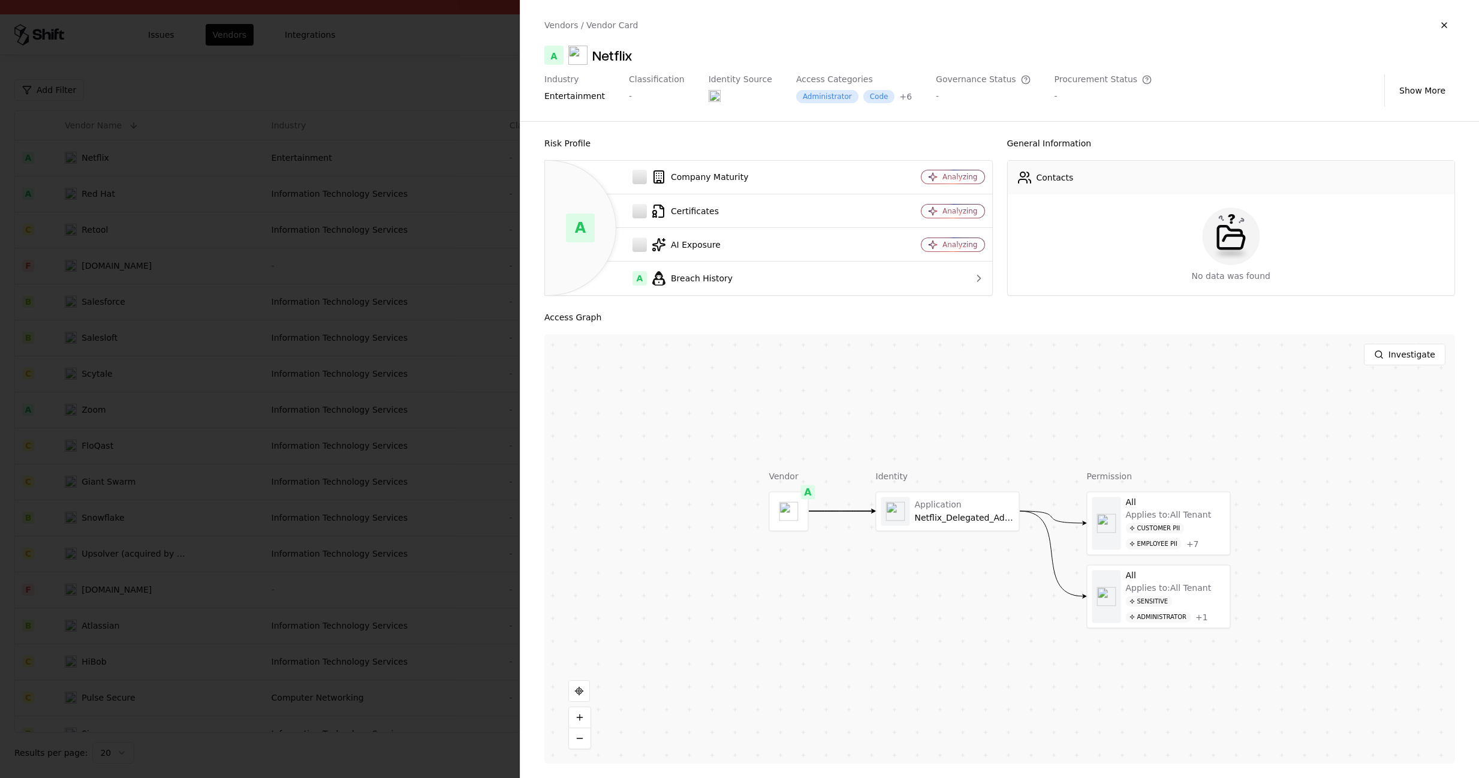
click at [467, 191] on div at bounding box center [739, 389] width 1479 height 778
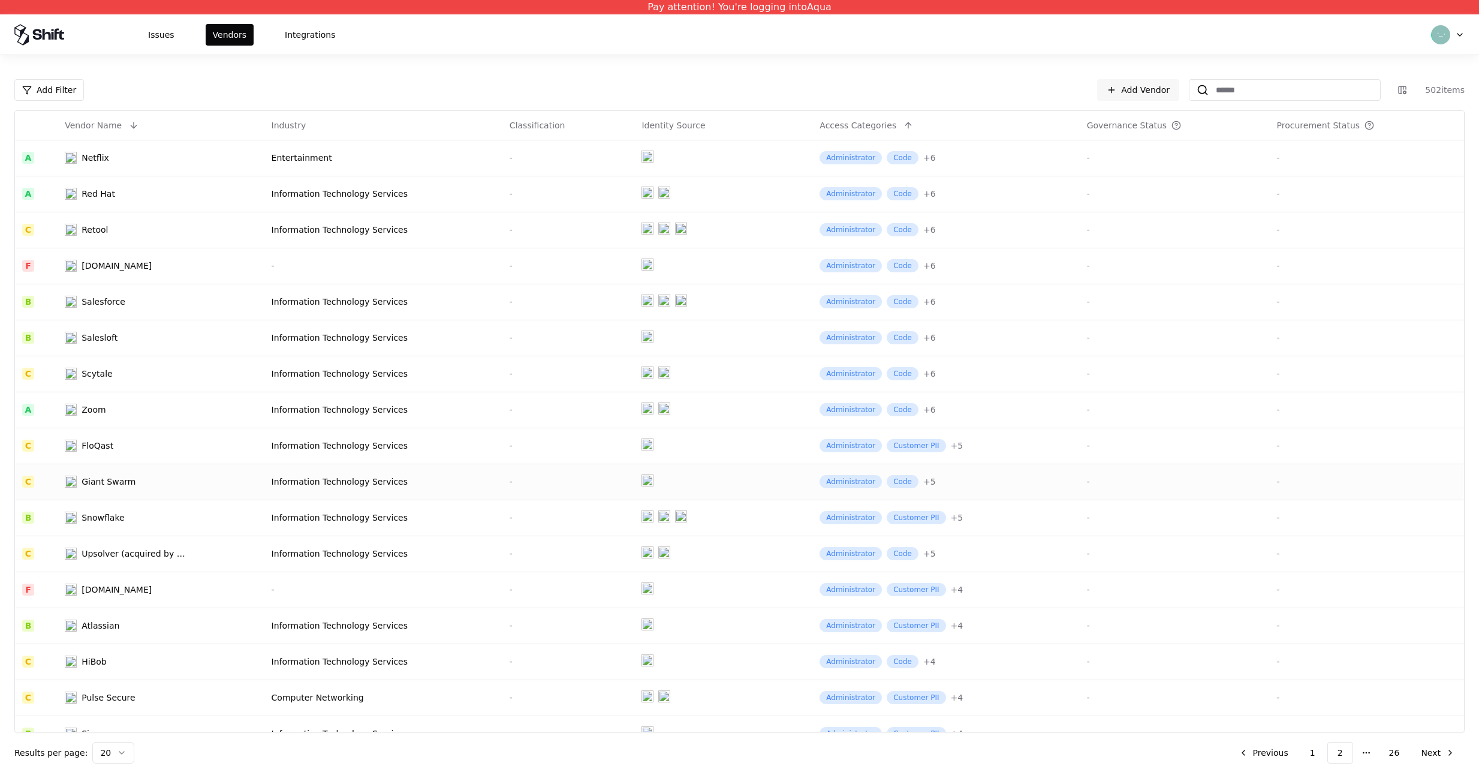
click at [190, 489] on td "Giant Swarm" at bounding box center [161, 482] width 206 height 36
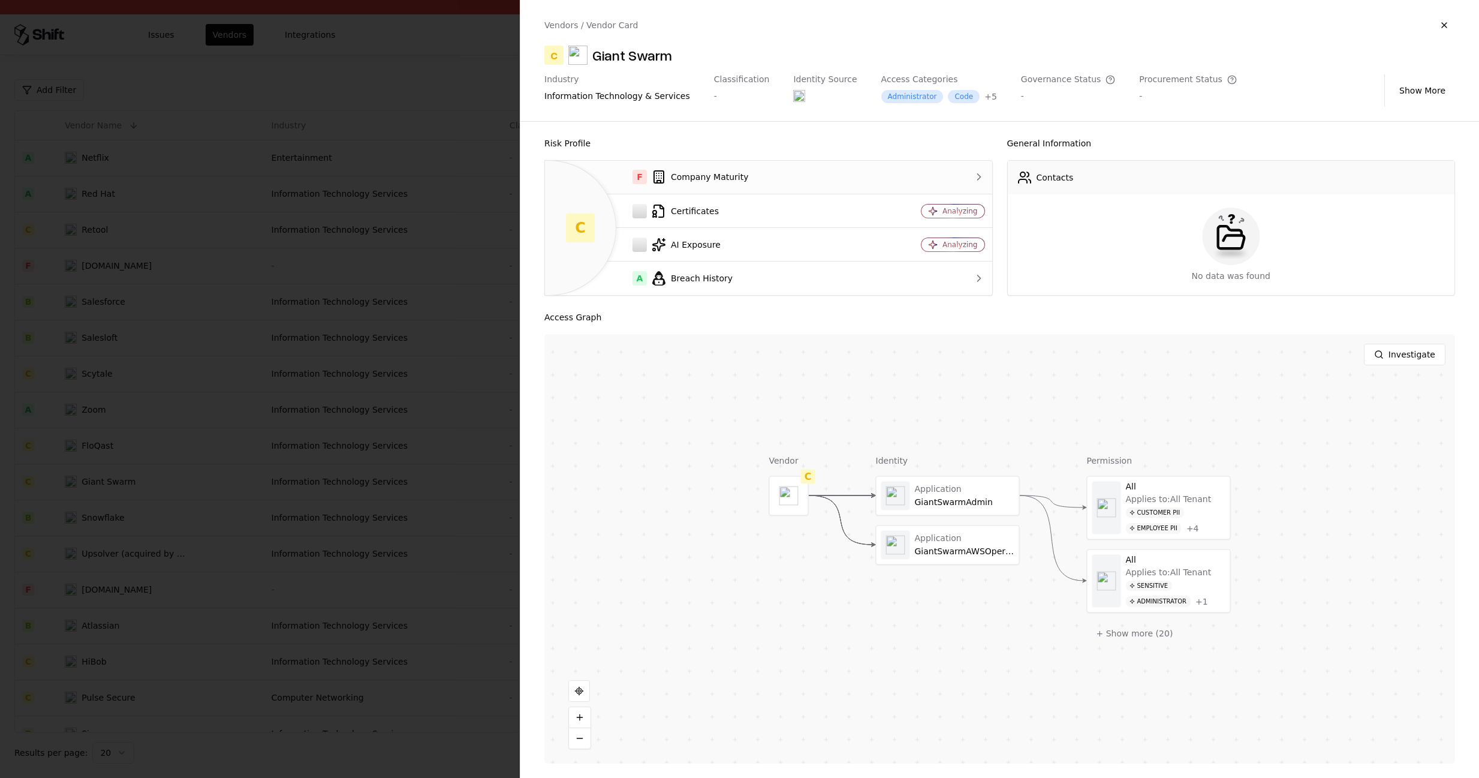
click at [743, 176] on div "F Company Maturity" at bounding box center [709, 177] width 308 height 14
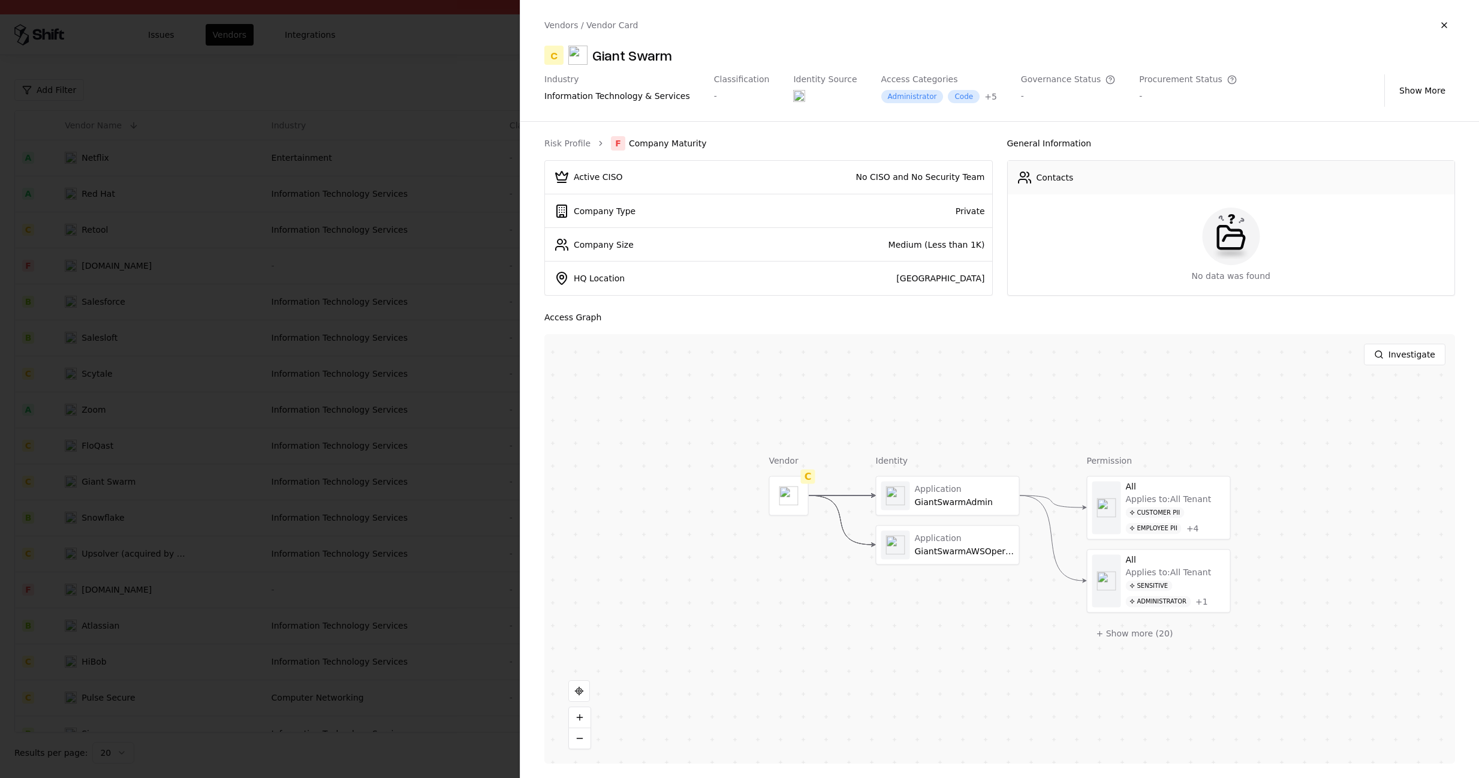
click at [619, 411] on div "Vendor C Identity Application GiantSwarmAdmin Application GiantSwarmAWSOperator…" at bounding box center [1000, 549] width 911 height 430
click at [413, 385] on div at bounding box center [739, 389] width 1479 height 778
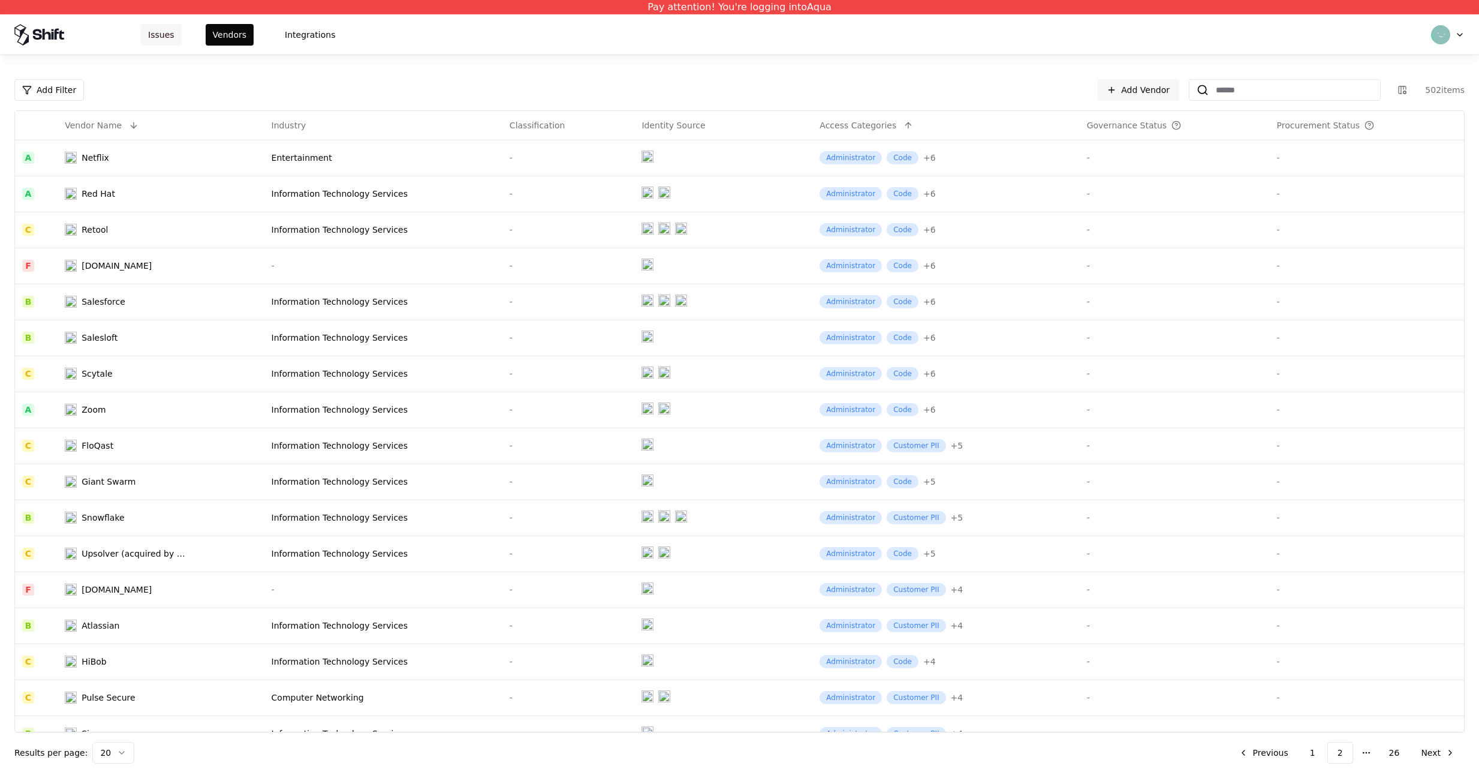
click at [169, 37] on button "Issues" at bounding box center [161, 35] width 41 height 22
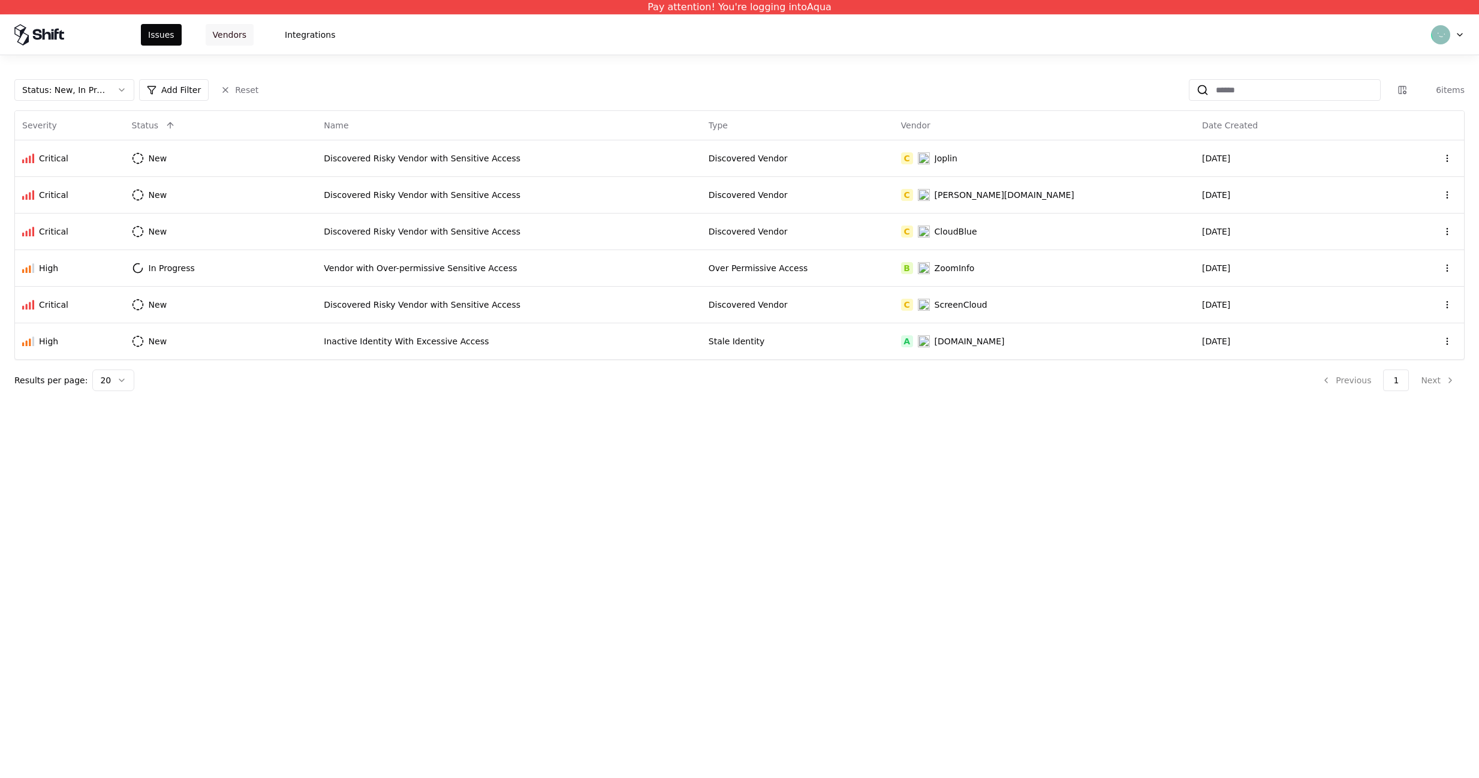
click at [220, 40] on button "Vendors" at bounding box center [230, 35] width 48 height 22
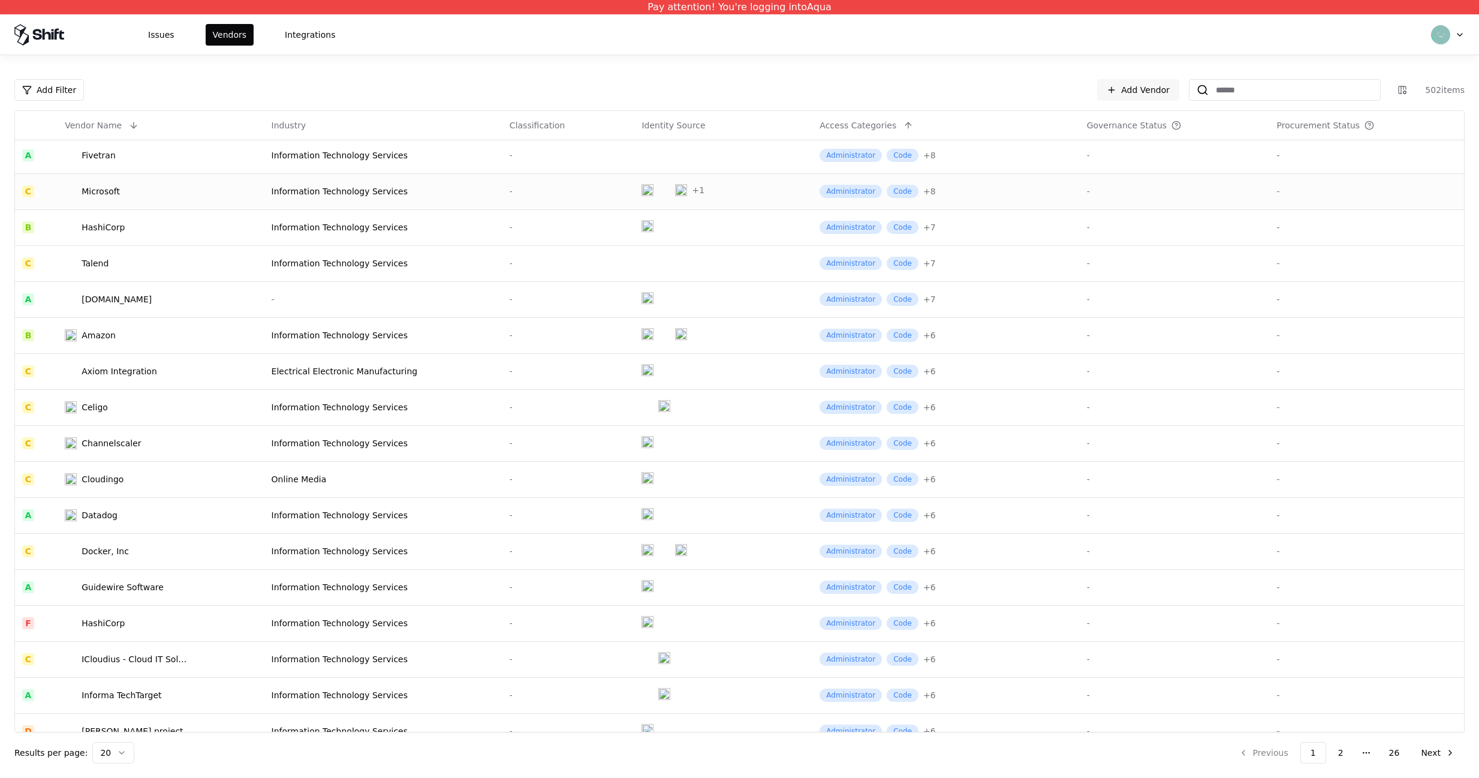
scroll to position [128, 0]
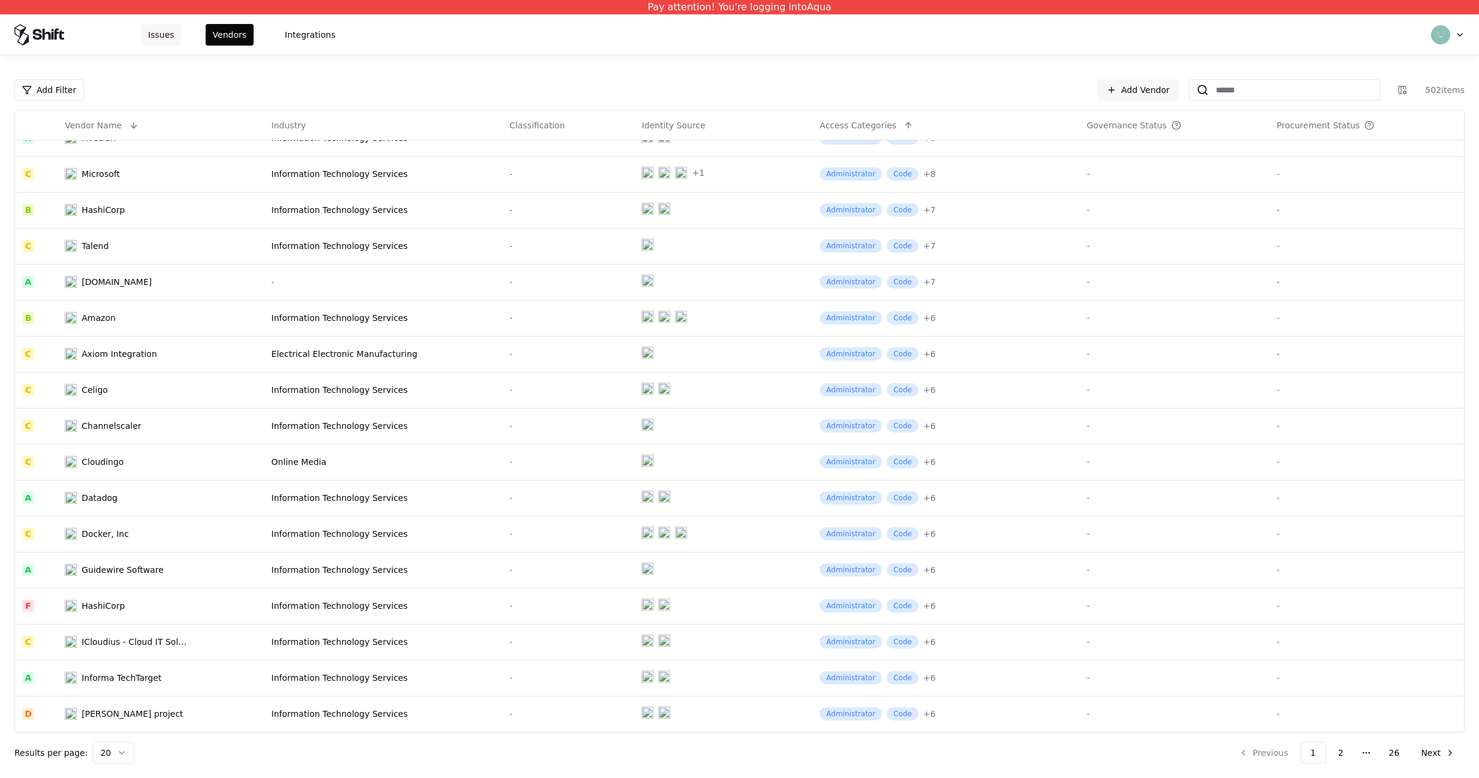
click at [176, 37] on button "Issues" at bounding box center [161, 35] width 41 height 22
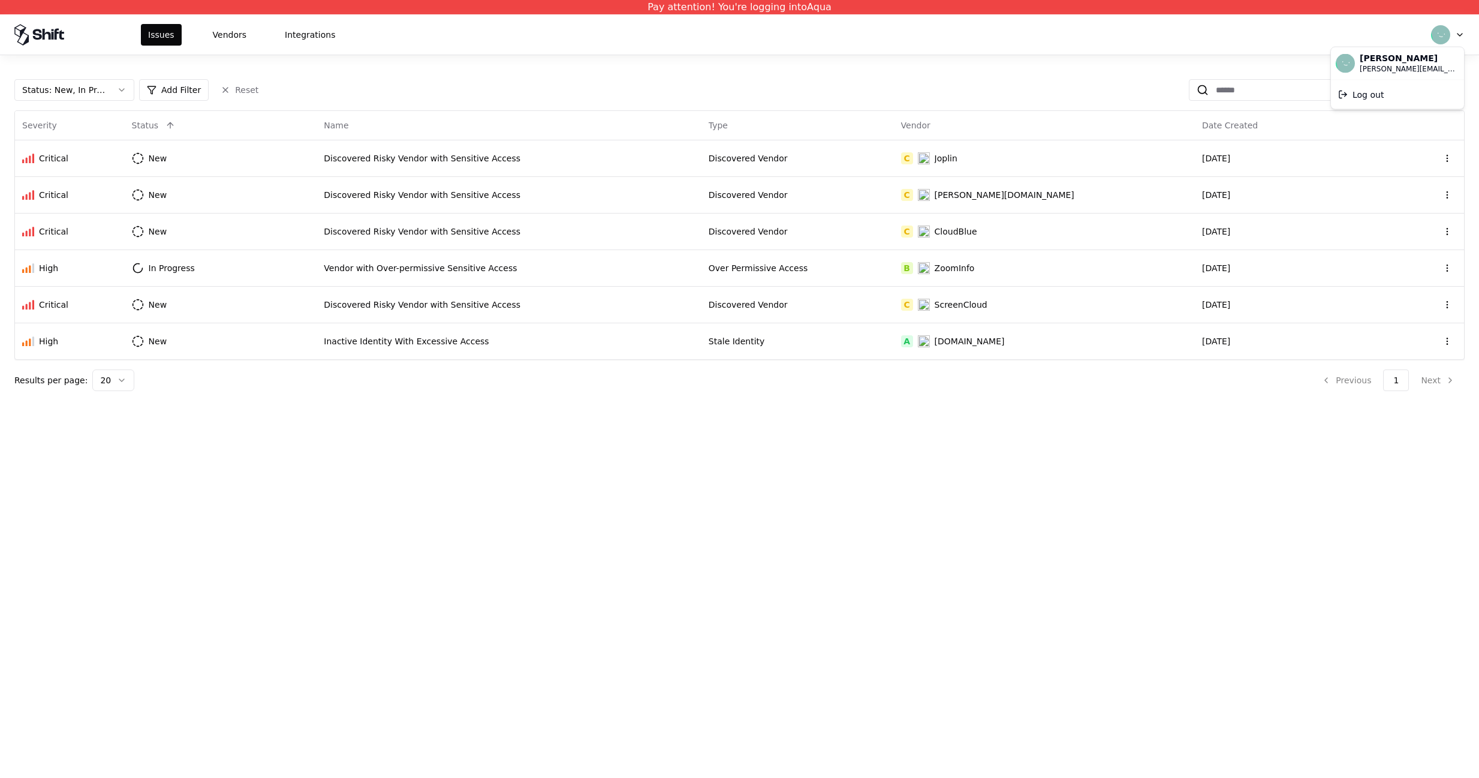
click at [1436, 43] on html "Pay attention! You're logging into Aqua Issues Vendors Integrations Status : Ne…" at bounding box center [739, 389] width 1479 height 778
click at [1408, 87] on div "Log out" at bounding box center [1398, 94] width 128 height 24
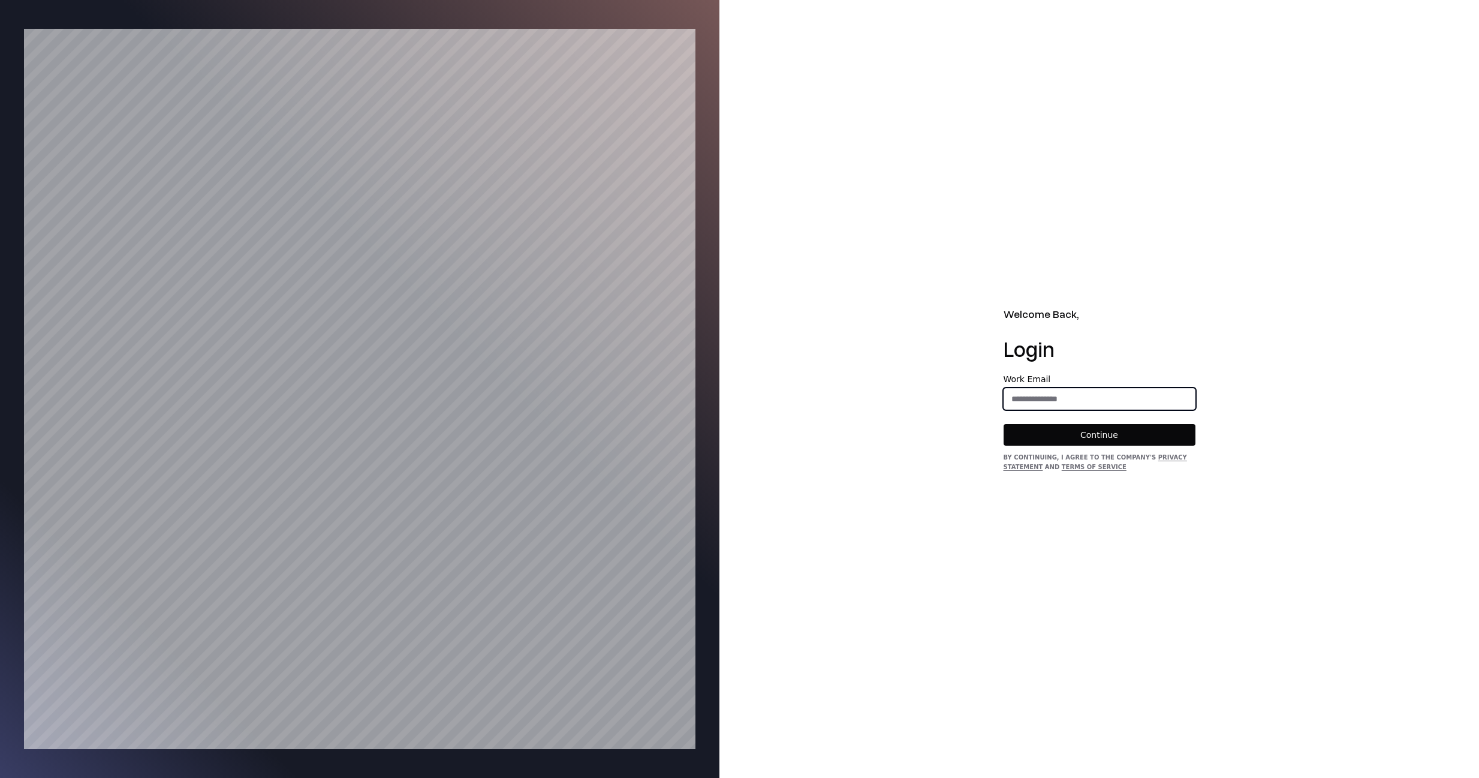
click at [1072, 404] on input "email" at bounding box center [1099, 399] width 191 height 22
type input "**********"
click at [1070, 441] on button "Continue" at bounding box center [1100, 435] width 192 height 22
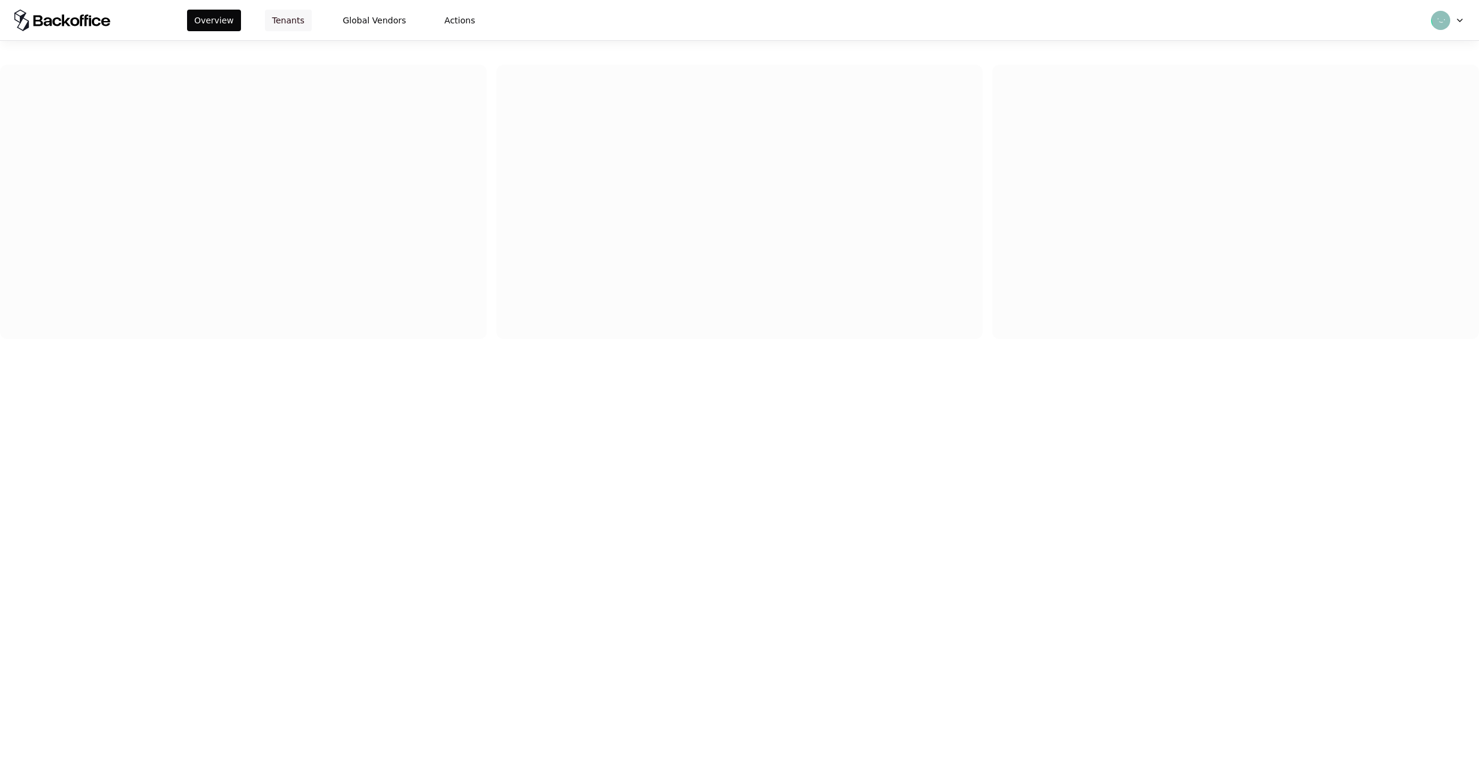
click at [292, 16] on button "Tenants" at bounding box center [288, 21] width 47 height 22
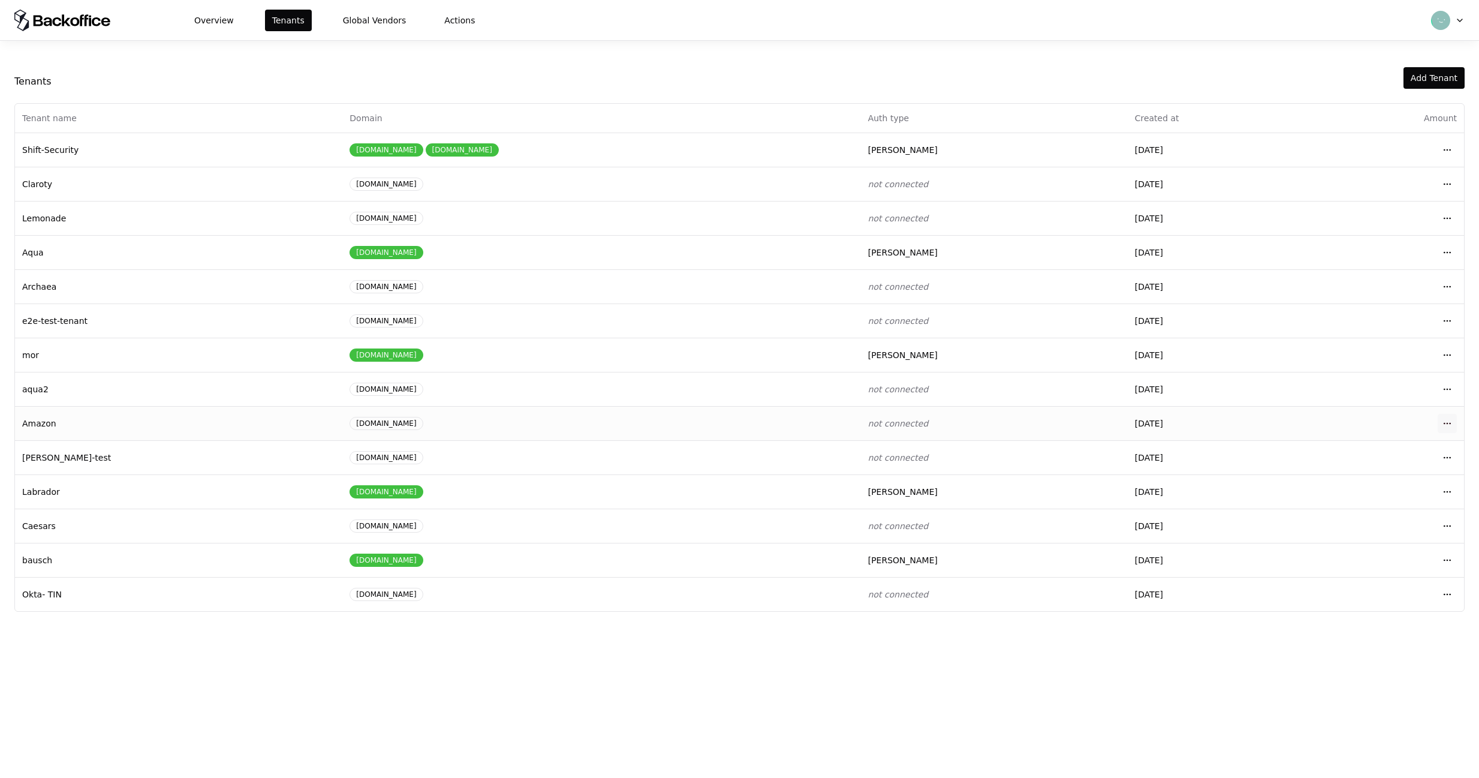
click at [1443, 422] on html "Overview Tenants Global Vendors Actions Tenants Add Tenant Tenant name Domain A…" at bounding box center [739, 389] width 1479 height 778
click at [1379, 523] on div "Login to tenant" at bounding box center [1395, 523] width 136 height 24
click at [70, 410] on td "Amazon" at bounding box center [178, 423] width 327 height 34
click at [1452, 290] on html "Overview Tenants Global Vendors Actions Tenants Add Tenant Tenant name Domain A…" at bounding box center [739, 389] width 1479 height 778
click at [1398, 384] on div "Login to tenant" at bounding box center [1395, 386] width 136 height 24
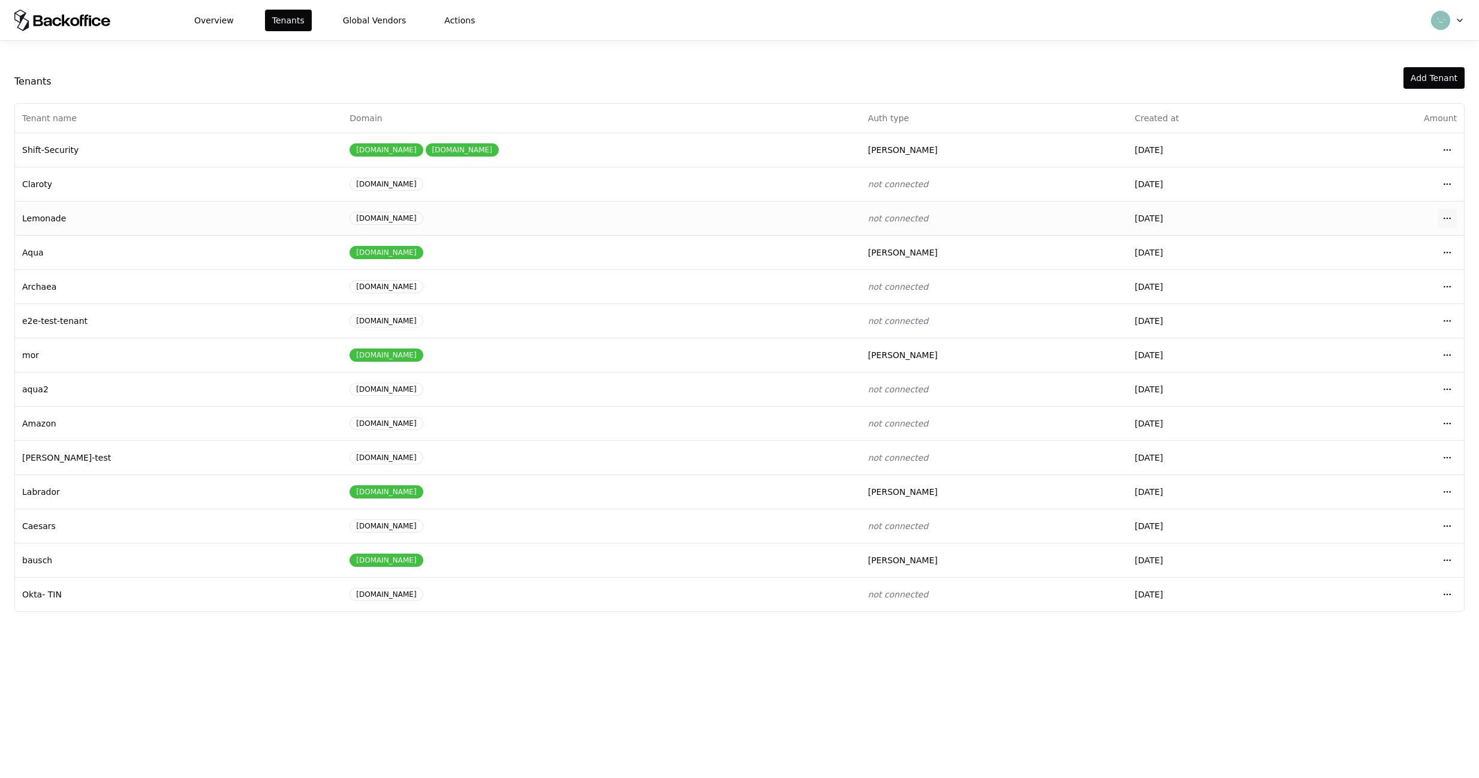
click at [1445, 218] on html "Overview Tenants Global Vendors Actions Tenants Add Tenant Tenant name Domain A…" at bounding box center [739, 389] width 1479 height 778
click at [1368, 319] on div "Login to tenant" at bounding box center [1395, 318] width 136 height 24
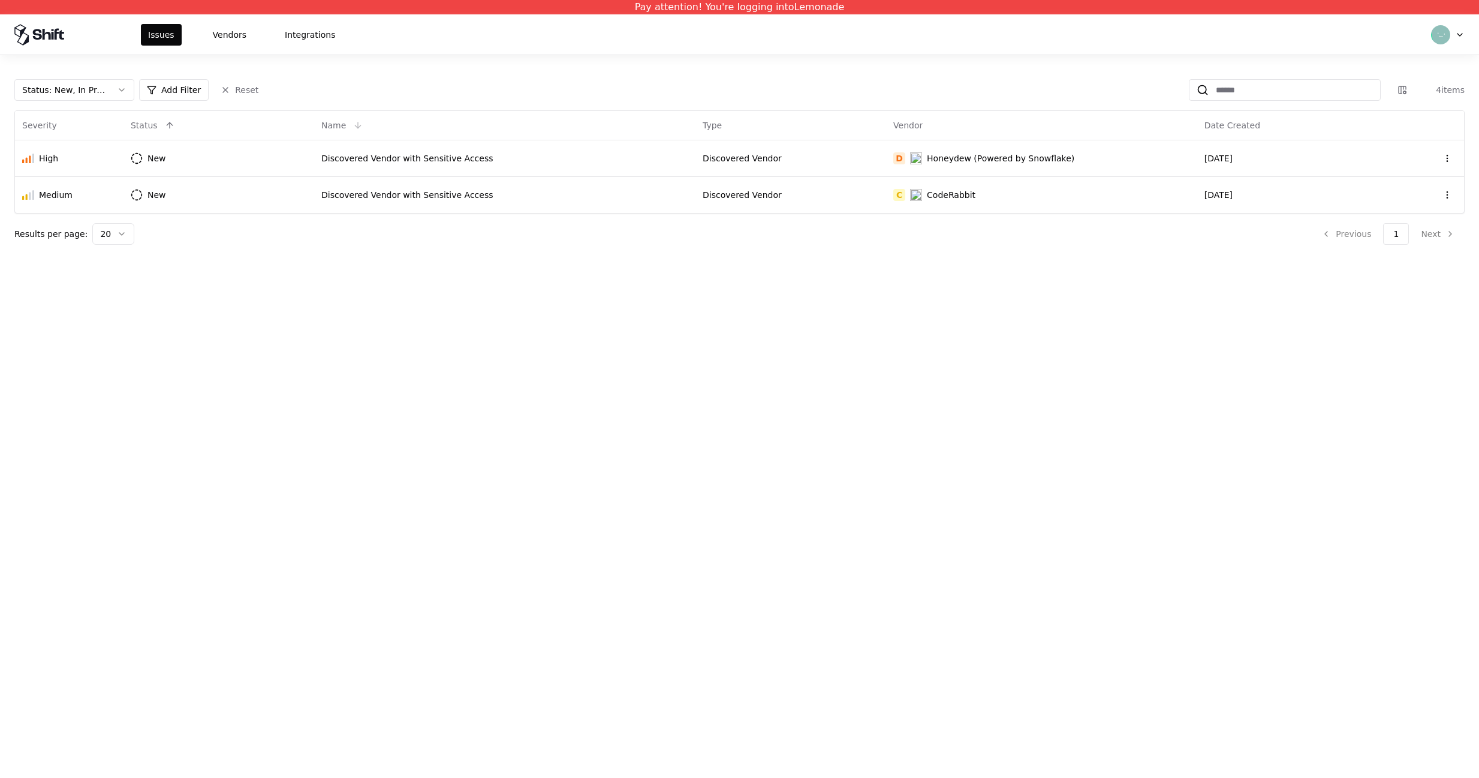
click at [497, 134] on th "Name" at bounding box center [504, 125] width 381 height 29
click at [504, 142] on td "Discovered Vendor with Sensitive Access" at bounding box center [504, 158] width 381 height 37
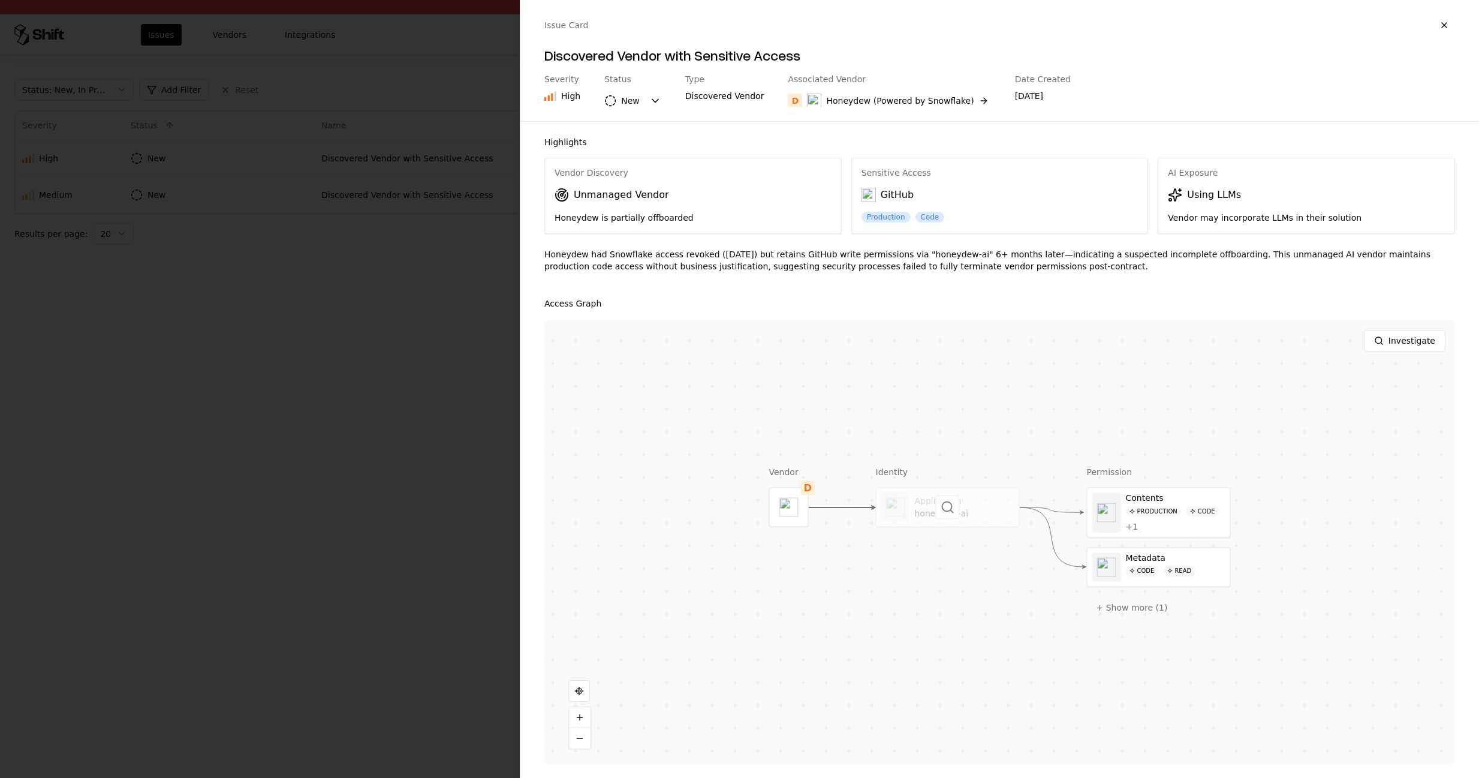
click at [973, 524] on div at bounding box center [948, 507] width 143 height 38
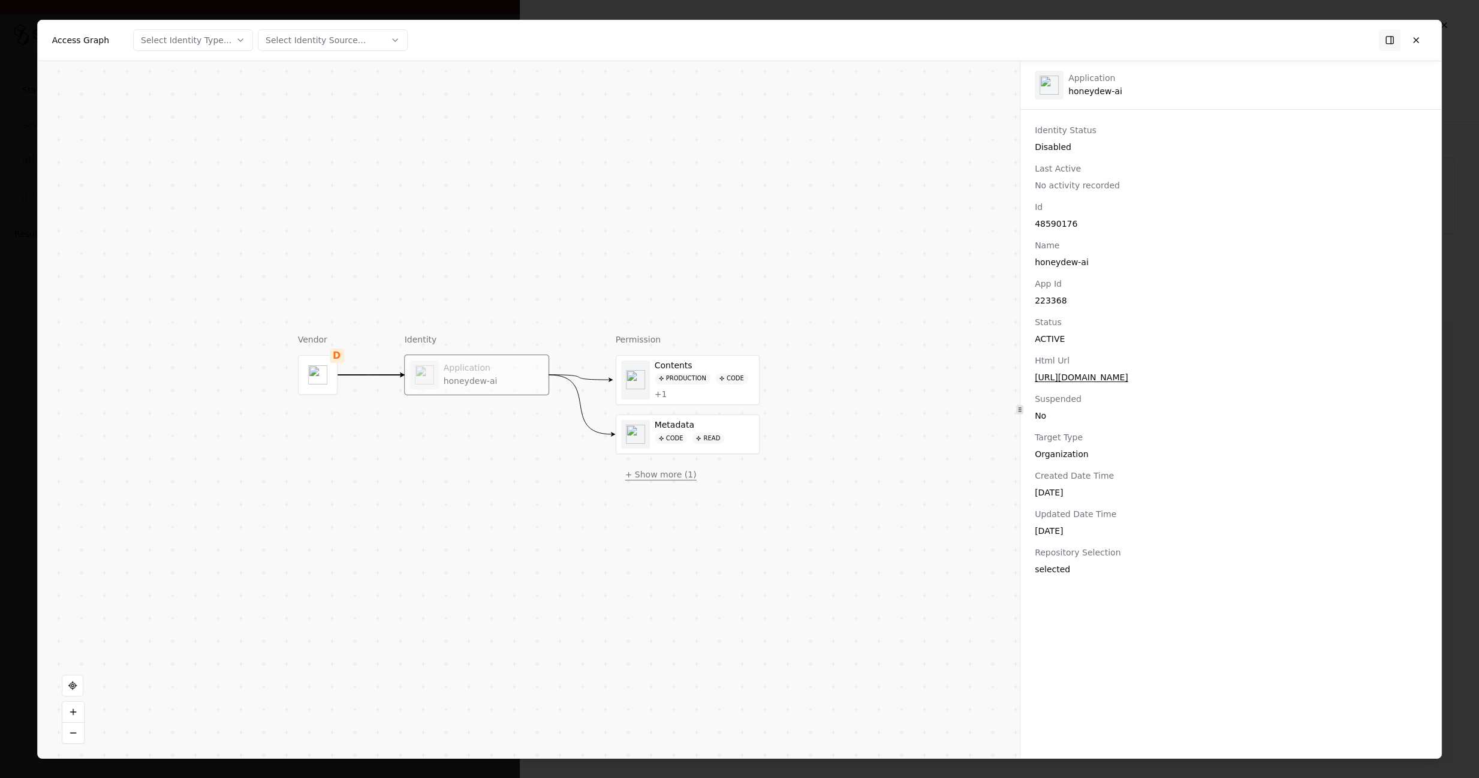
click at [643, 474] on button "+ Show more ( 1 )" at bounding box center [661, 475] width 91 height 22
click at [1412, 38] on button at bounding box center [1417, 40] width 22 height 22
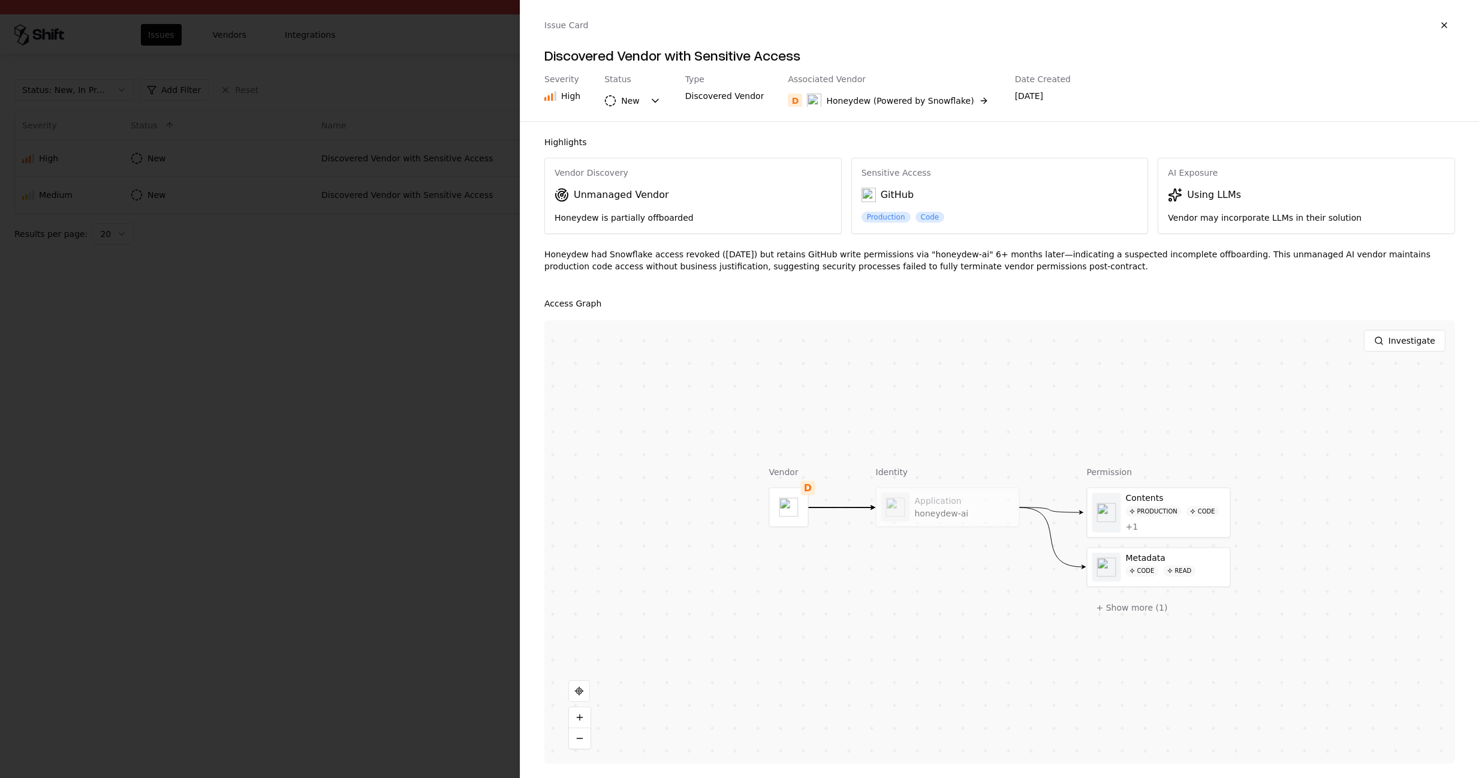
click at [494, 61] on div at bounding box center [739, 389] width 1479 height 778
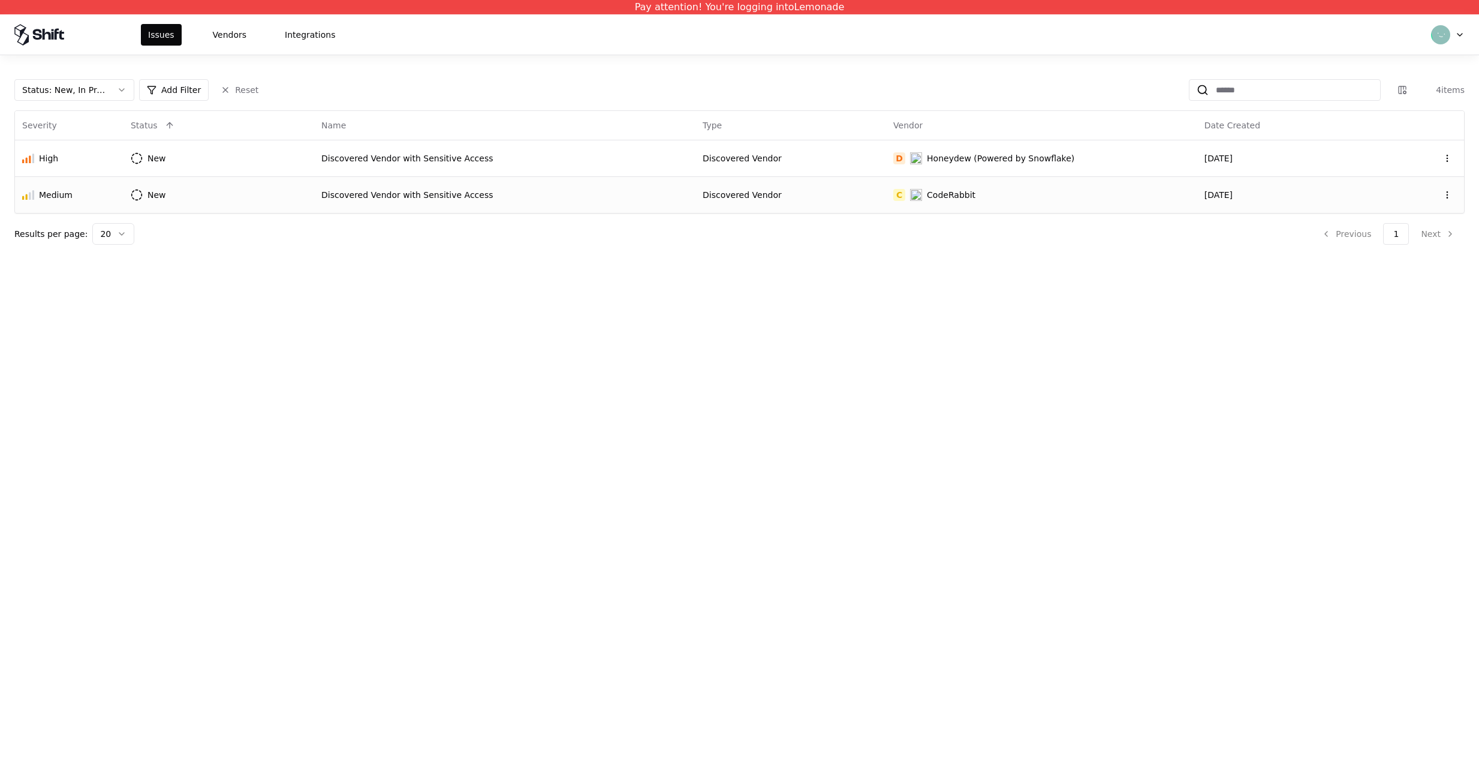
click at [933, 185] on td "C CodeRabbit" at bounding box center [1041, 194] width 311 height 37
